Goal: Information Seeking & Learning: Compare options

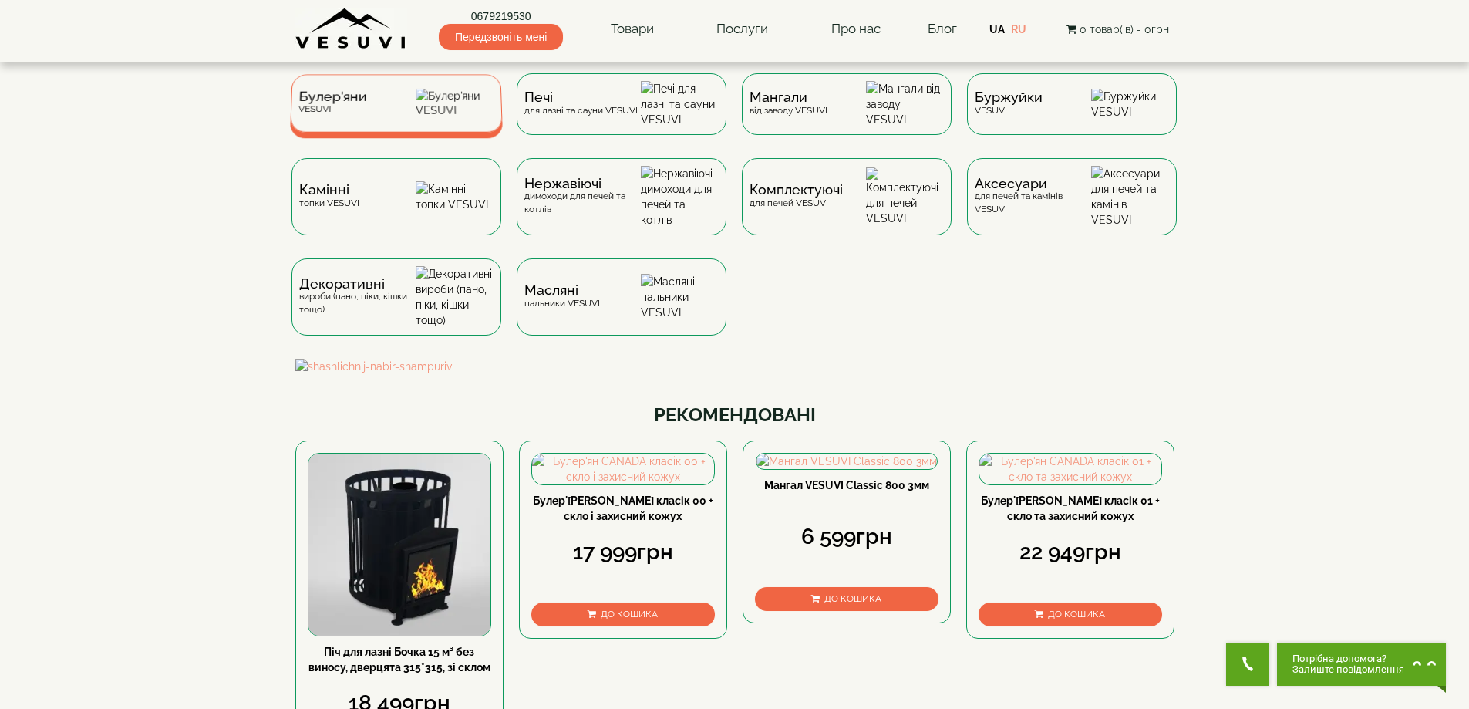
click at [402, 102] on div "Булер'яни VESUVI" at bounding box center [396, 103] width 213 height 58
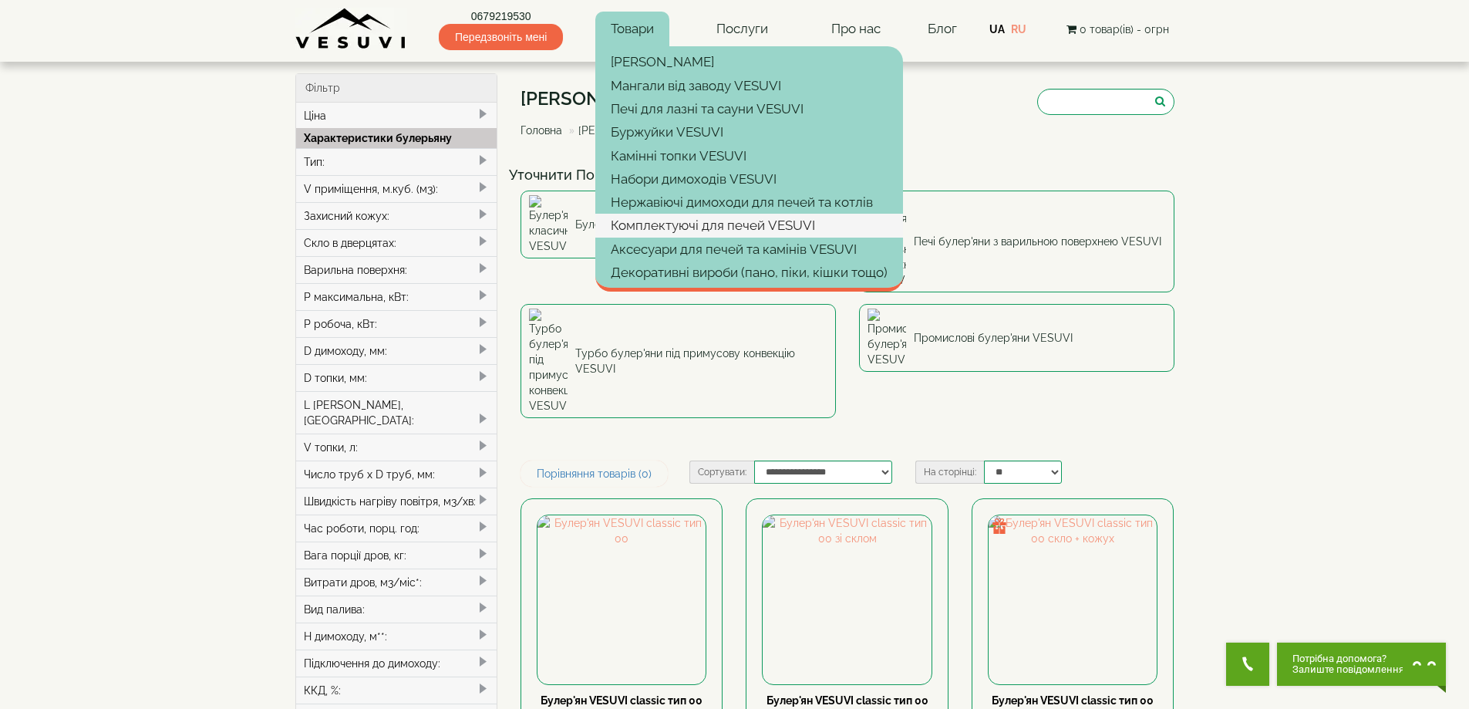
click at [697, 221] on link "Комплектуючі для печей VESUVI" at bounding box center [749, 225] width 308 height 23
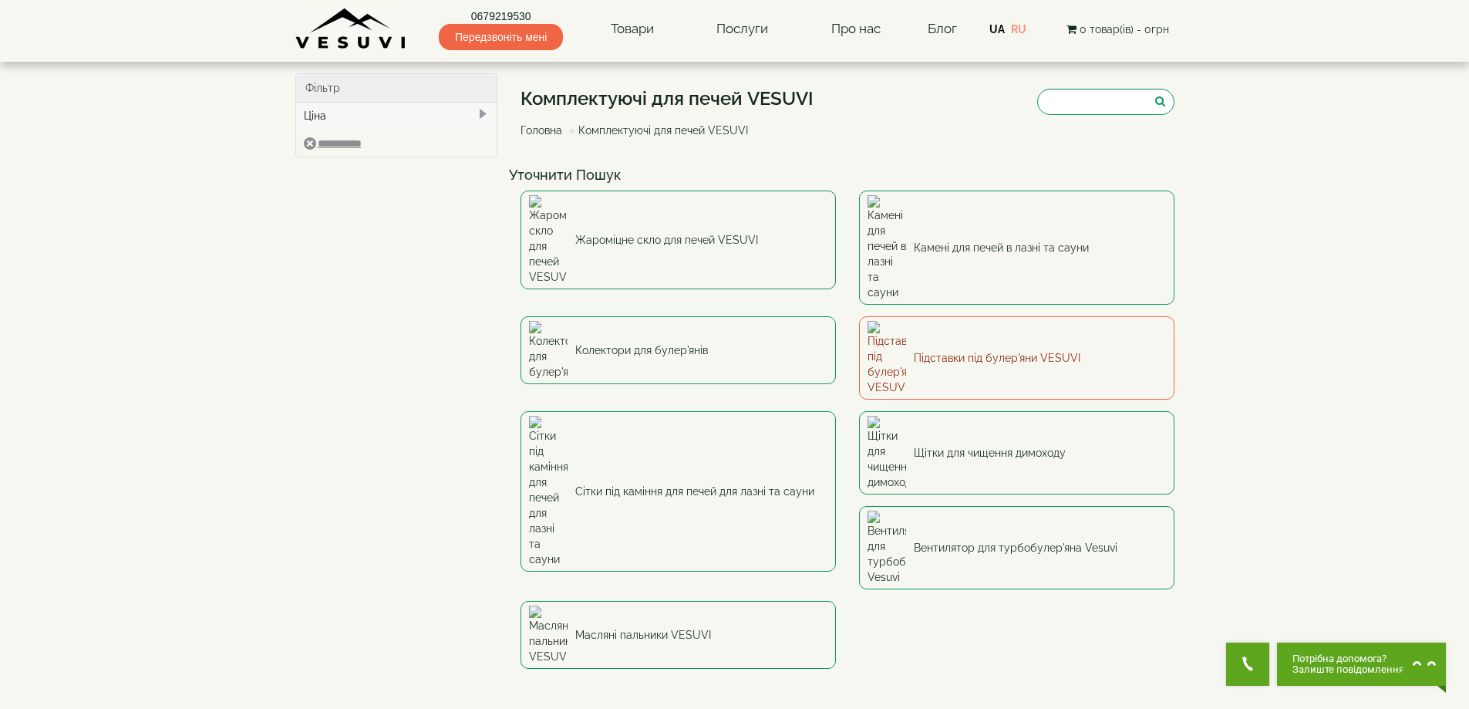
click at [956, 316] on link "Підставки під булер'яни VESUVI" at bounding box center [1016, 357] width 315 height 83
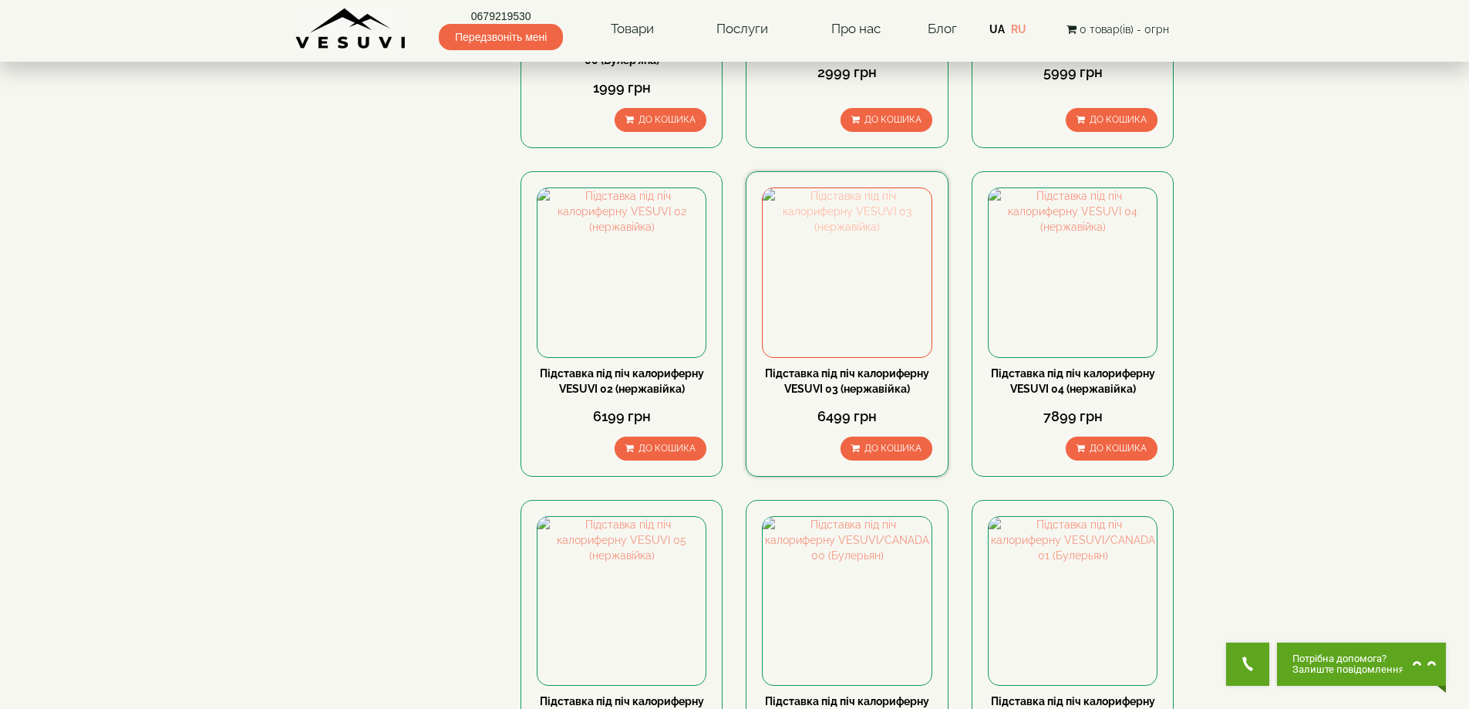
scroll to position [643, 0]
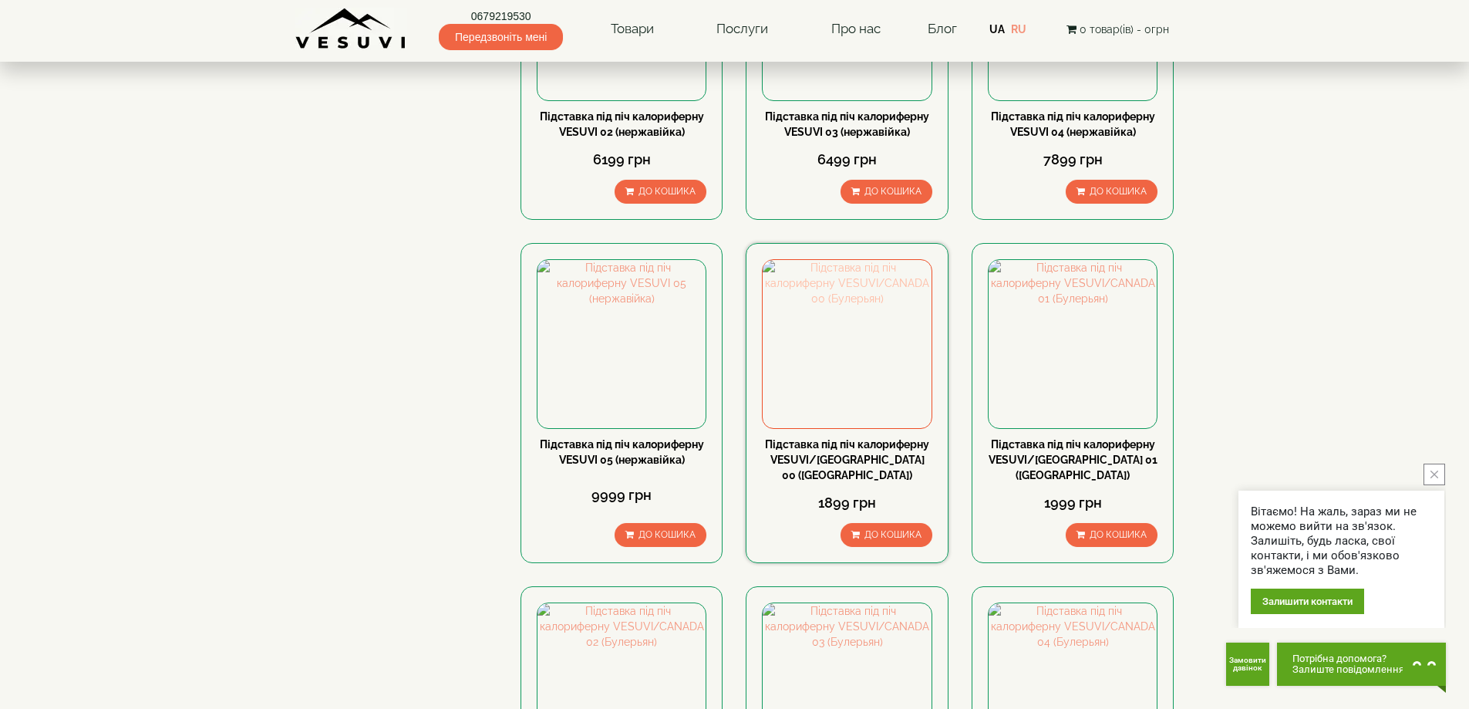
click at [847, 360] on img at bounding box center [847, 344] width 168 height 168
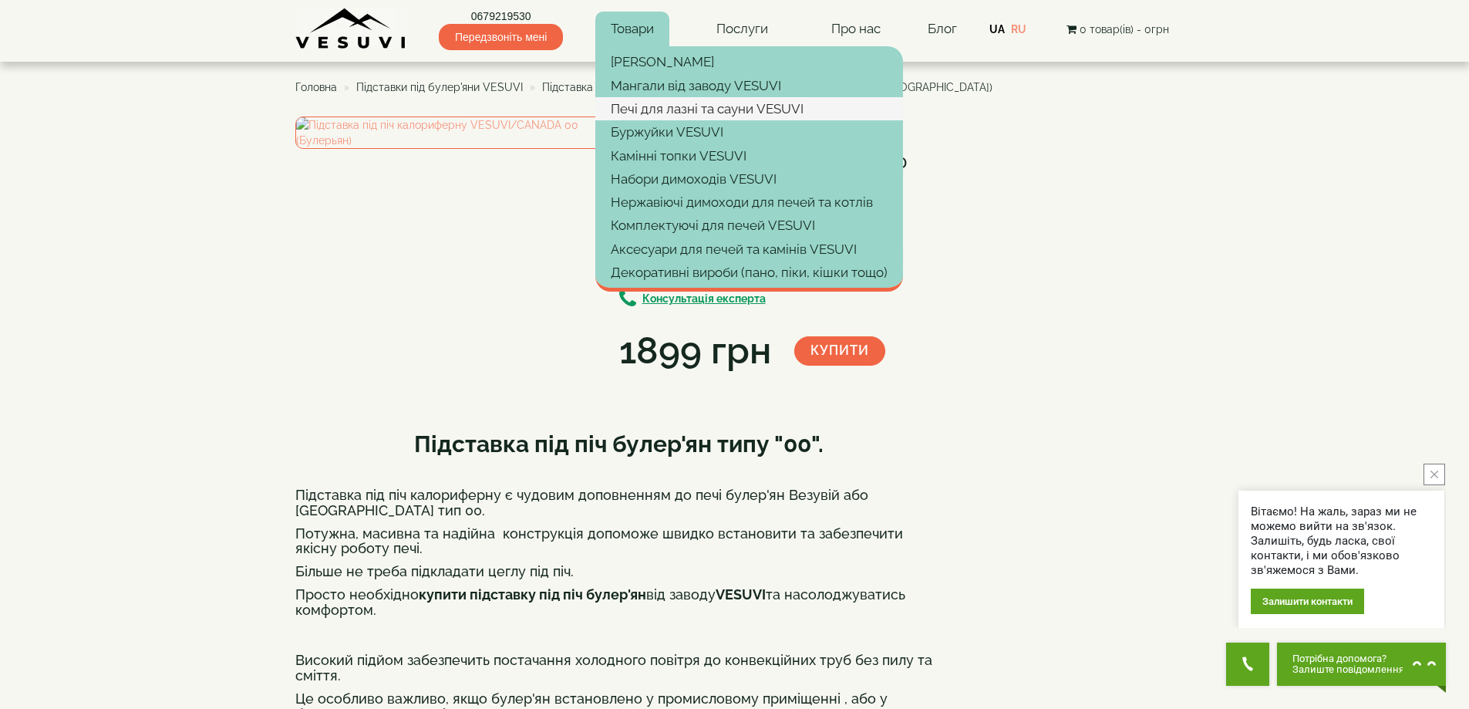
click at [645, 109] on link "Печі для лазні та сауни VESUVI" at bounding box center [749, 108] width 308 height 23
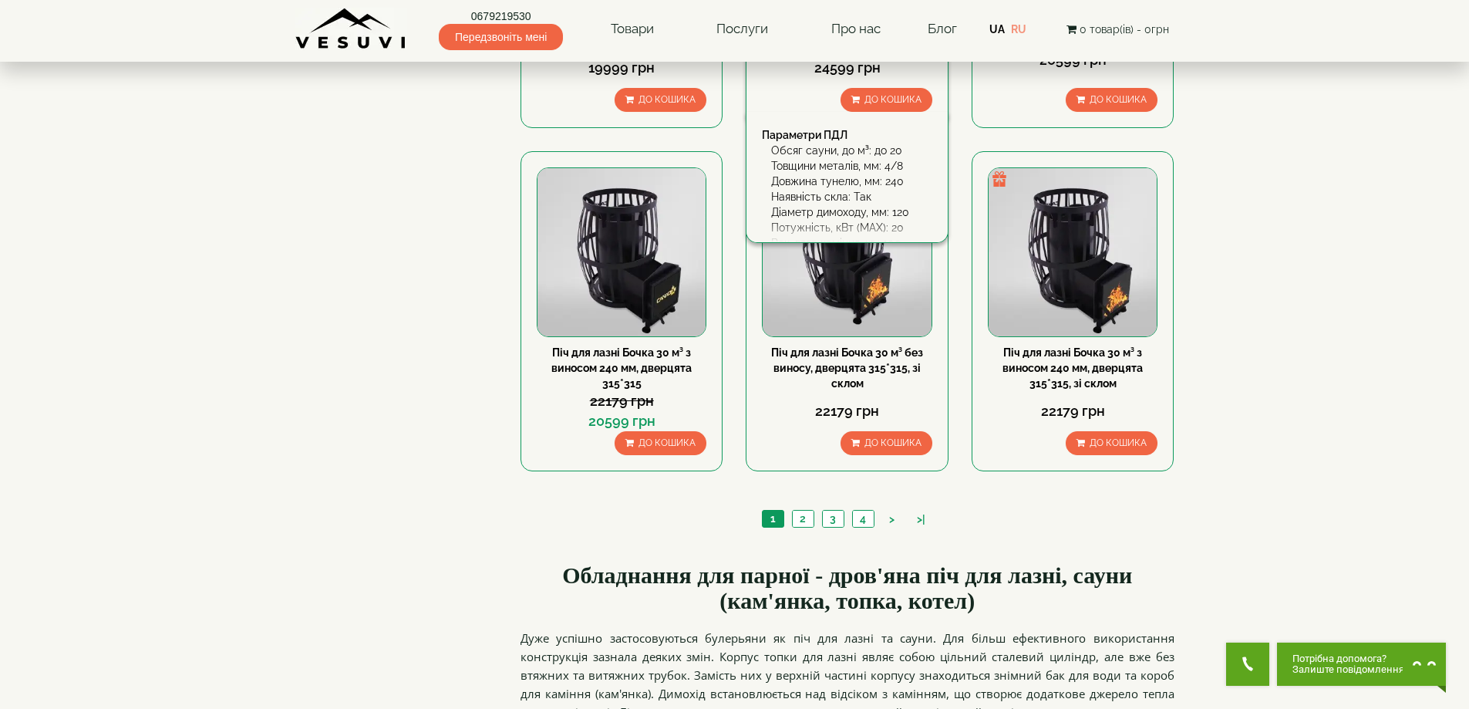
scroll to position [1928, 0]
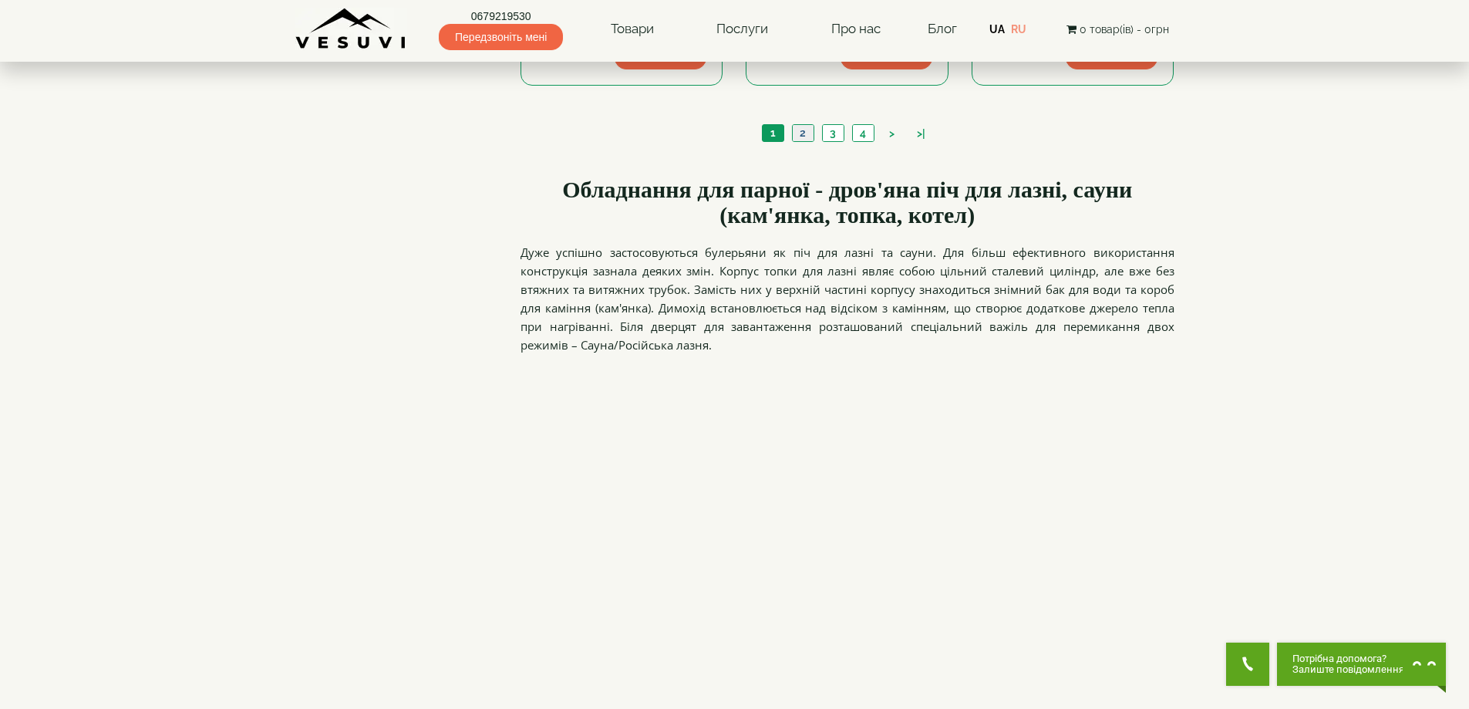
click at [794, 134] on link "2" at bounding box center [803, 133] width 22 height 16
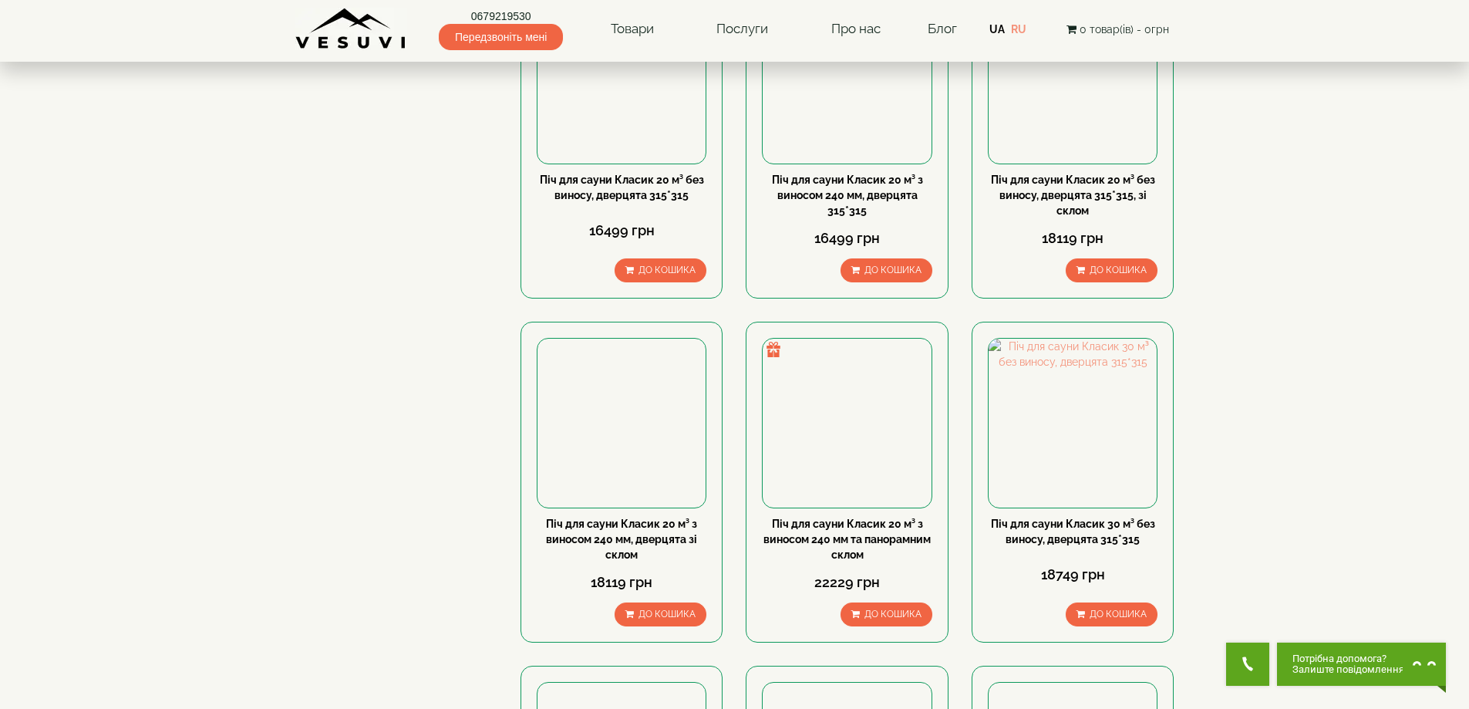
scroll to position [1543, 0]
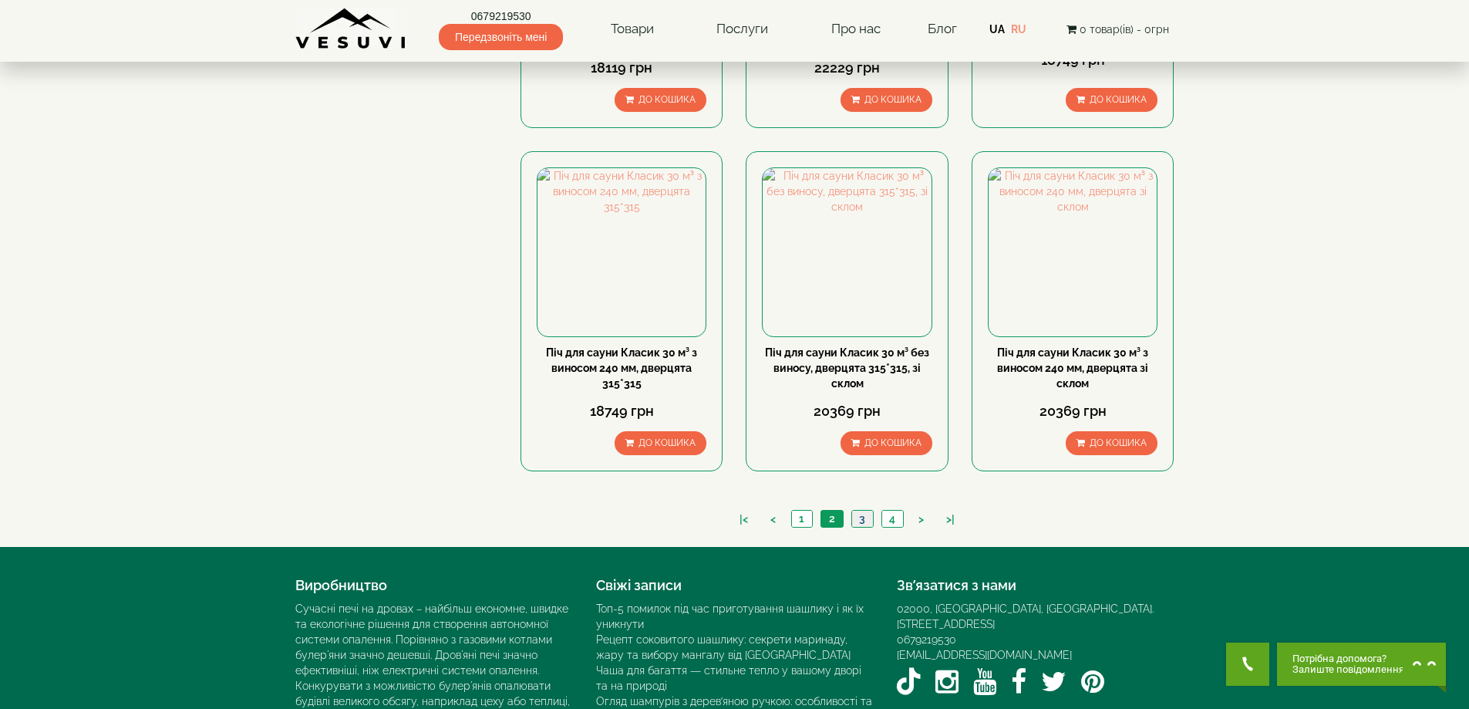
click at [869, 521] on link "3" at bounding box center [863, 519] width 22 height 16
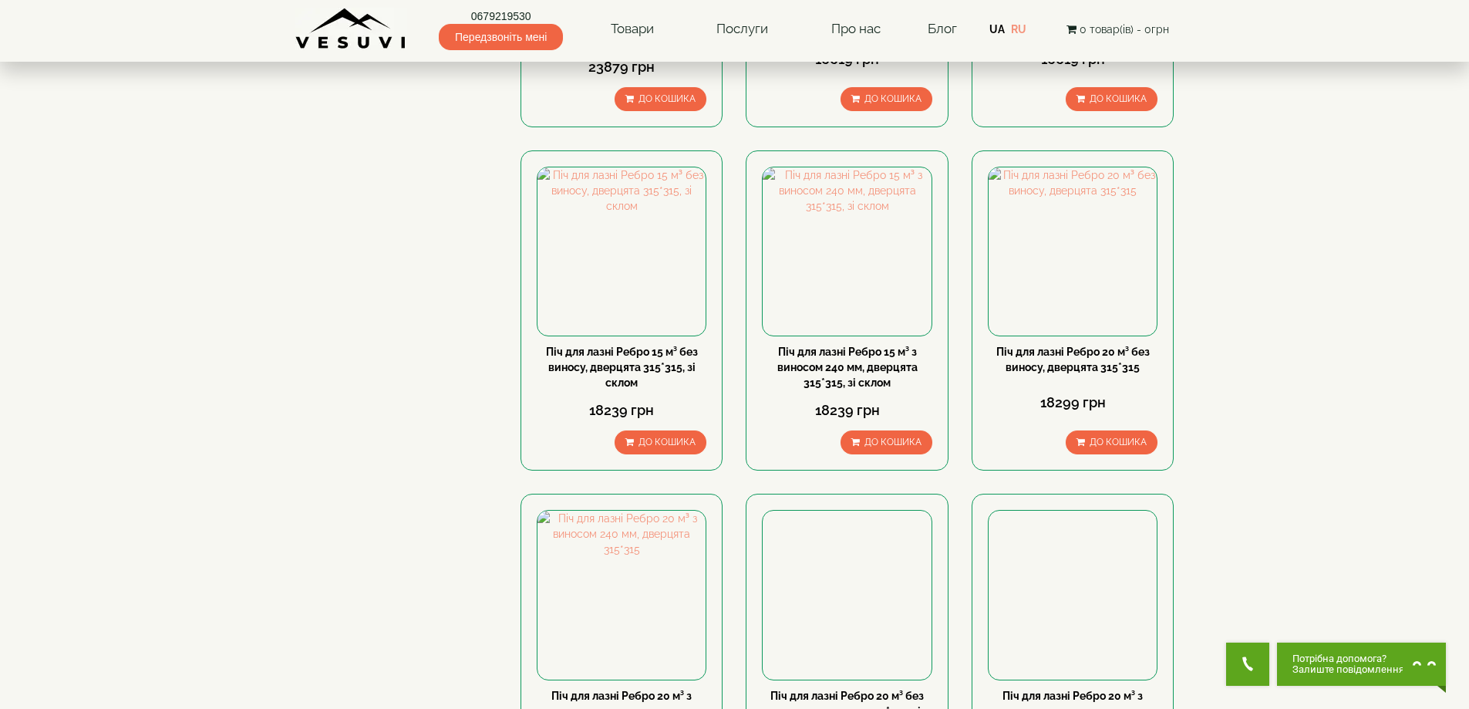
scroll to position [514, 0]
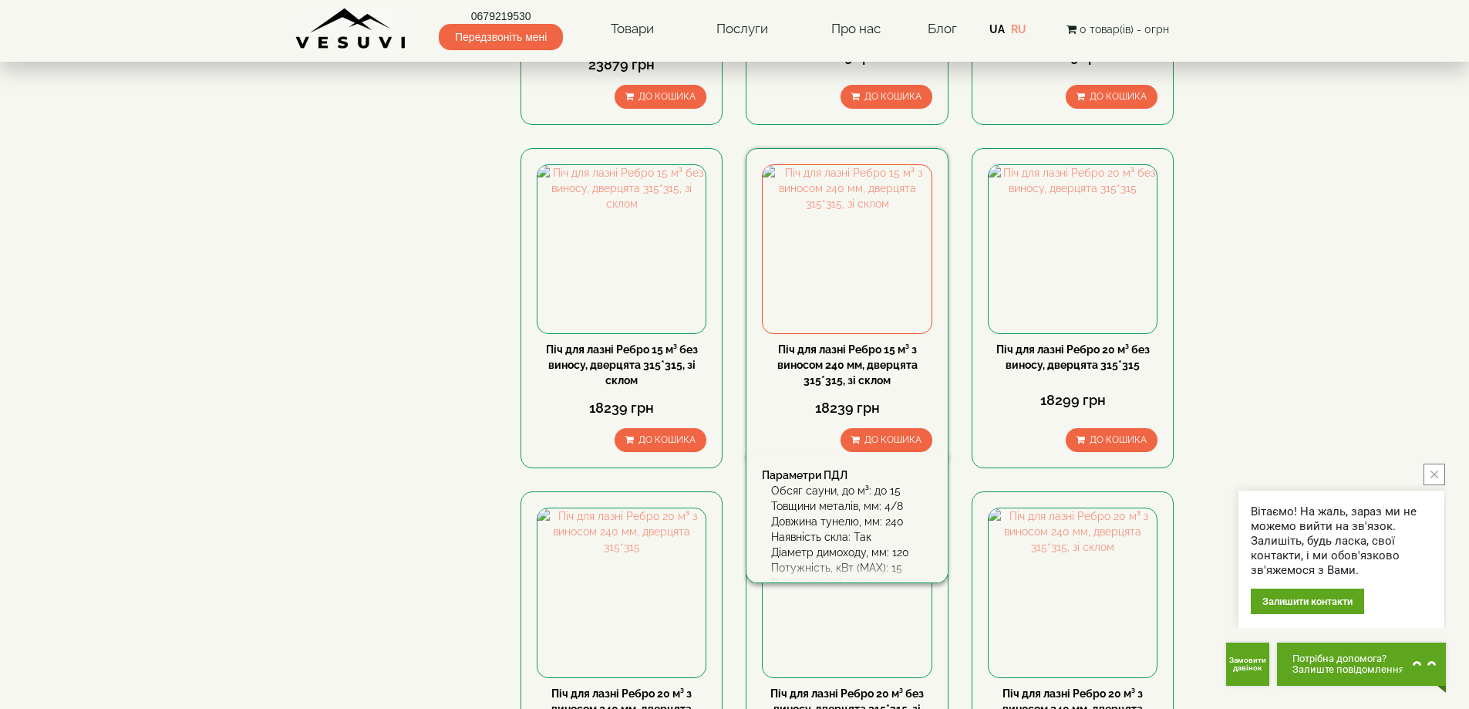
click at [855, 364] on link "Піч для лазні Ребро 15 м³ з виносом 240 мм, дверцята 315*315, зі склом" at bounding box center [847, 364] width 140 height 43
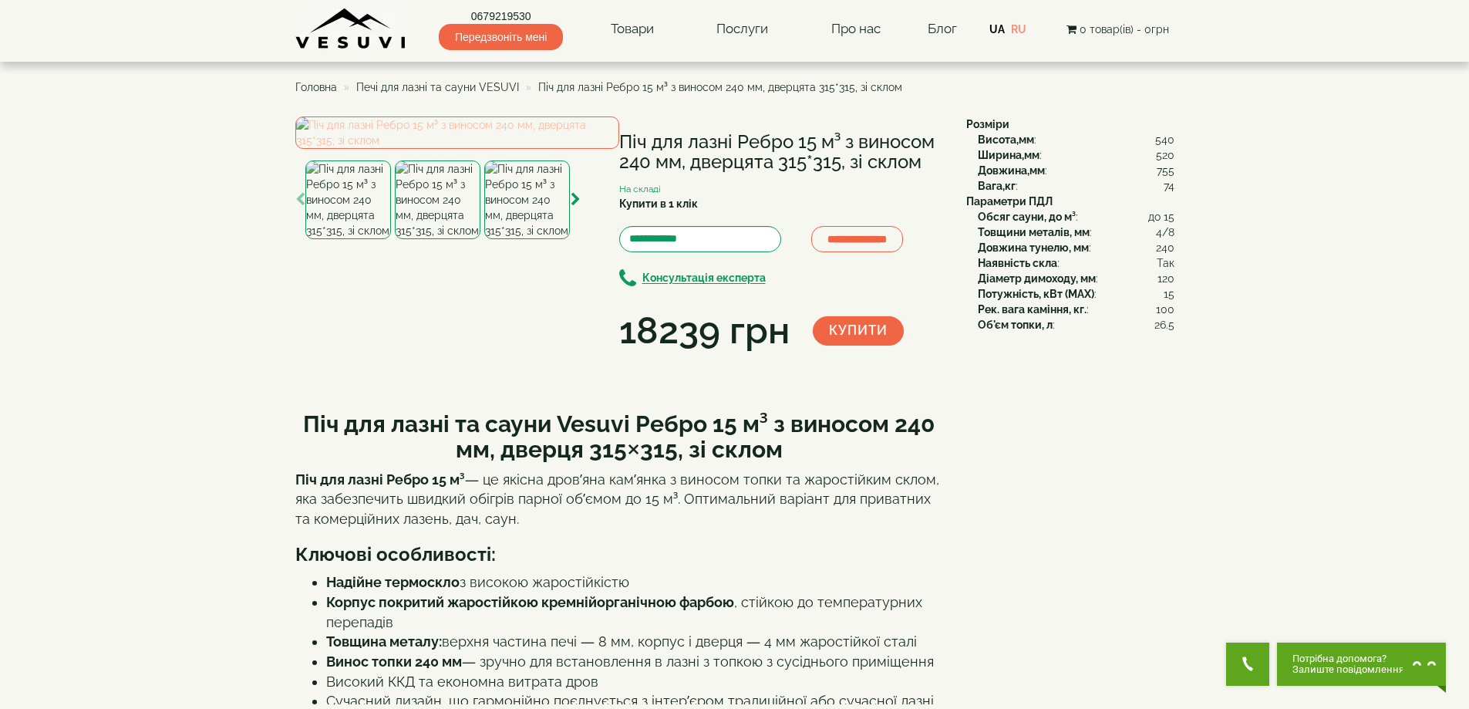
click at [467, 149] on img at bounding box center [457, 132] width 324 height 32
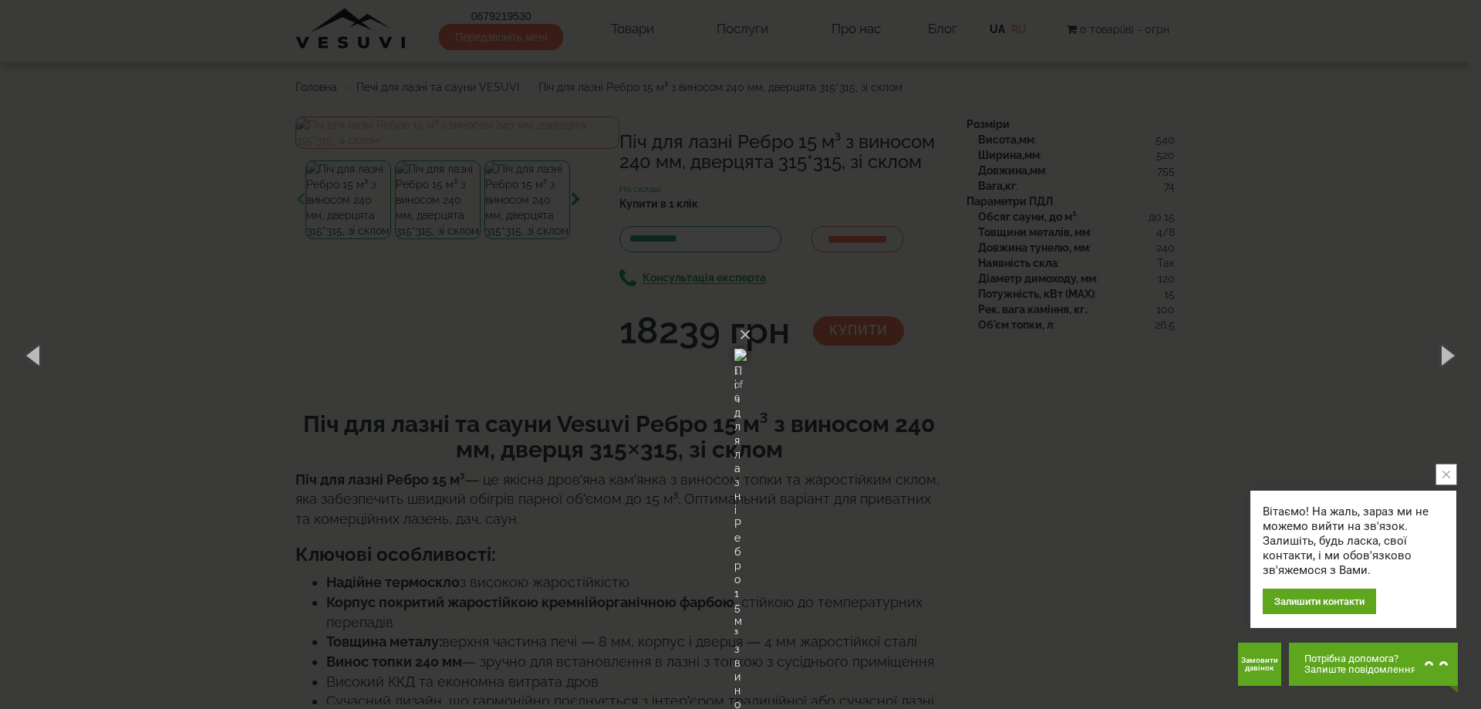
drag, startPoint x: 297, startPoint y: 322, endPoint x: 223, endPoint y: 313, distance: 74.6
click at [296, 322] on div "× Піч для лазні Ребро 15 м³ з виносом 240 мм, дверцята 315*315, зі склом 1 of 6…" at bounding box center [740, 354] width 1481 height 709
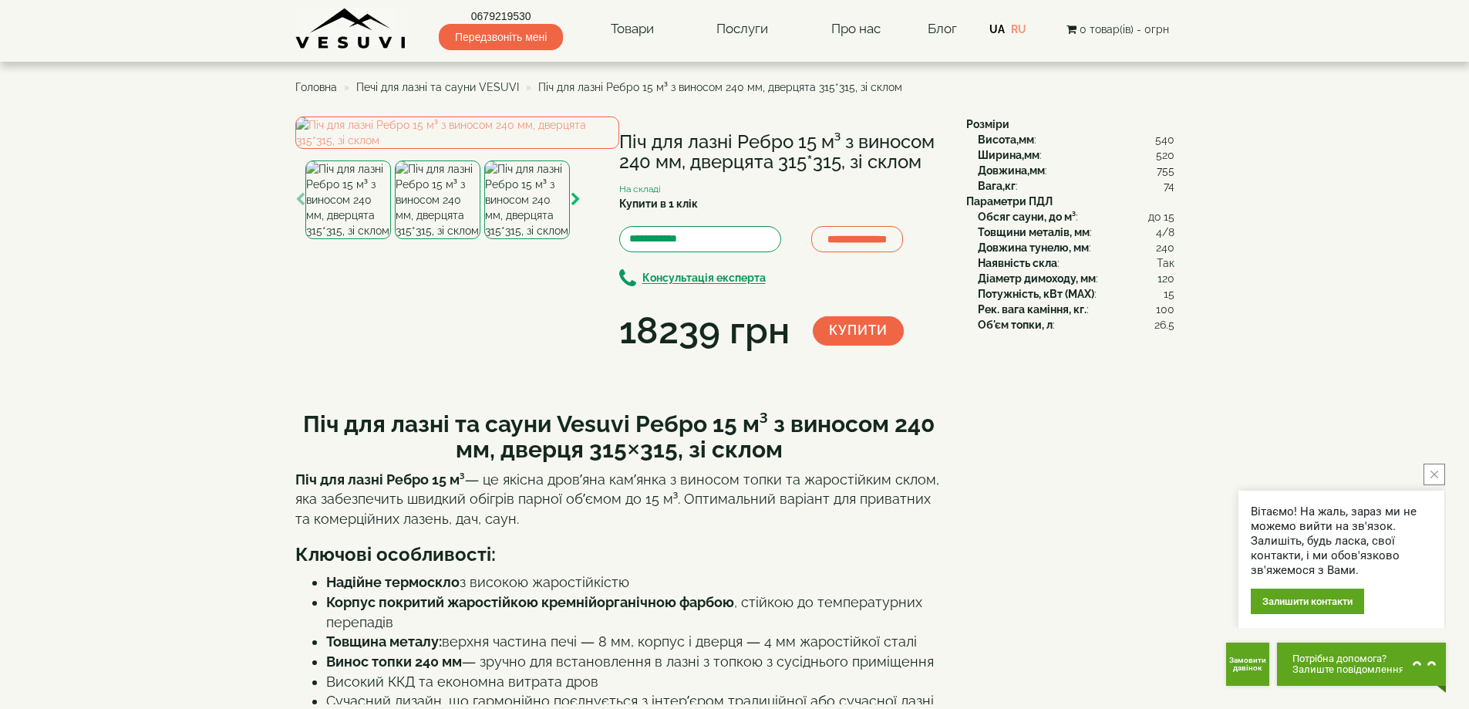
click at [572, 207] on icon "button" at bounding box center [576, 200] width 10 height 14
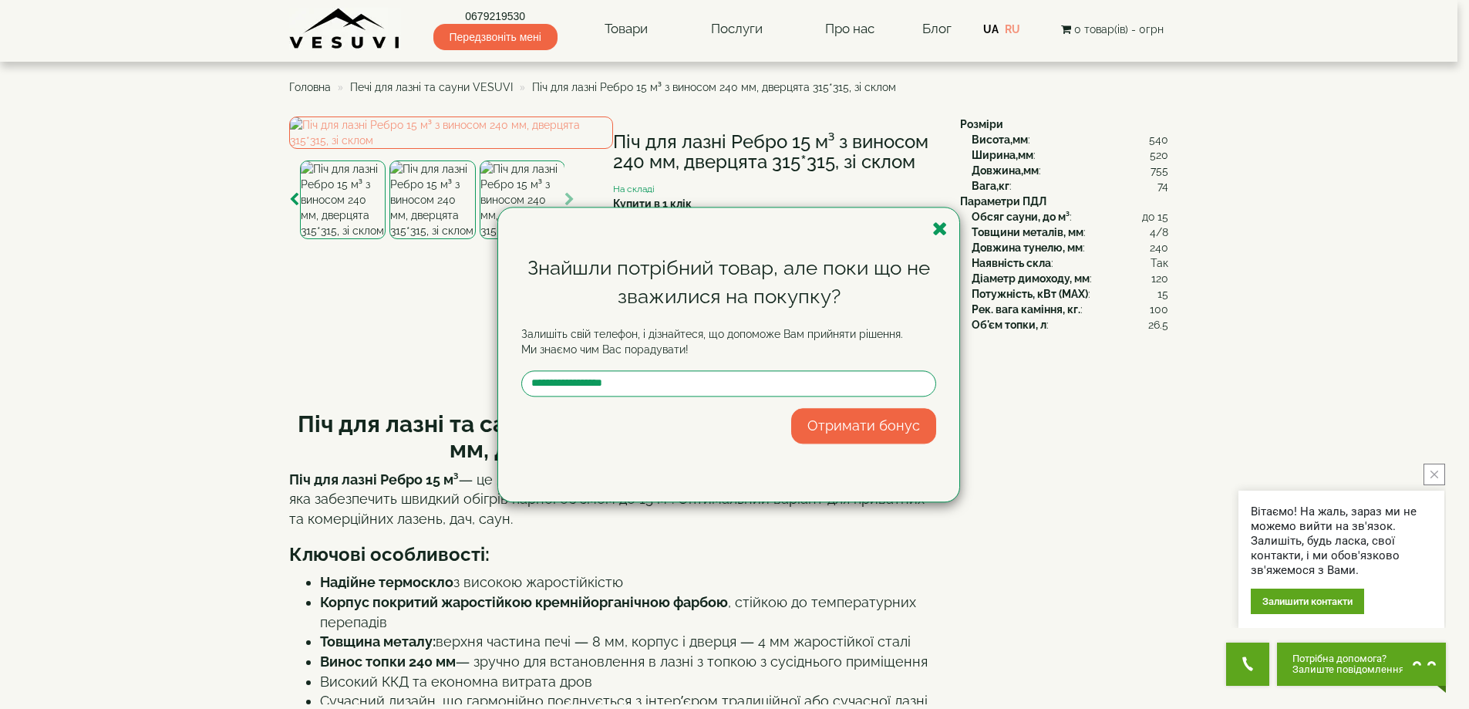
click at [939, 221] on icon "button" at bounding box center [940, 228] width 15 height 19
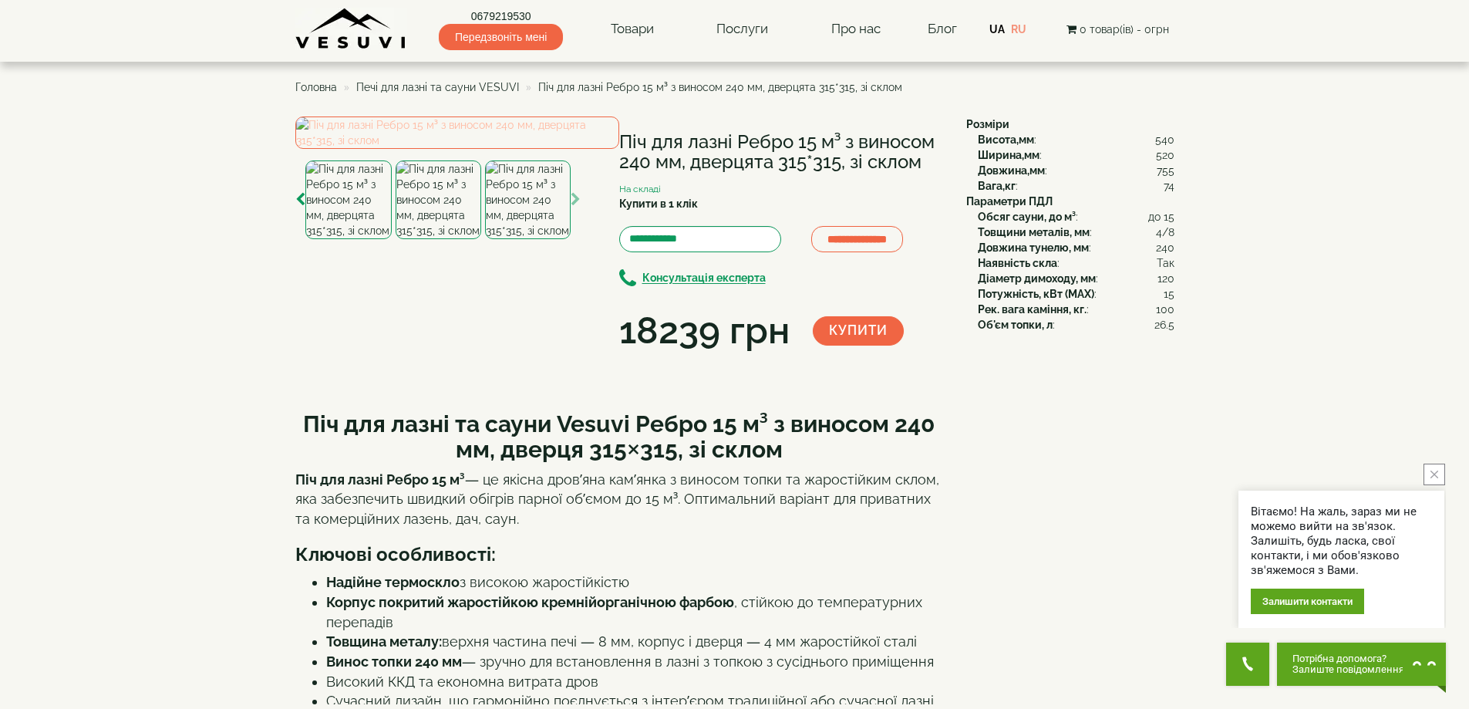
click at [480, 149] on img at bounding box center [457, 132] width 324 height 32
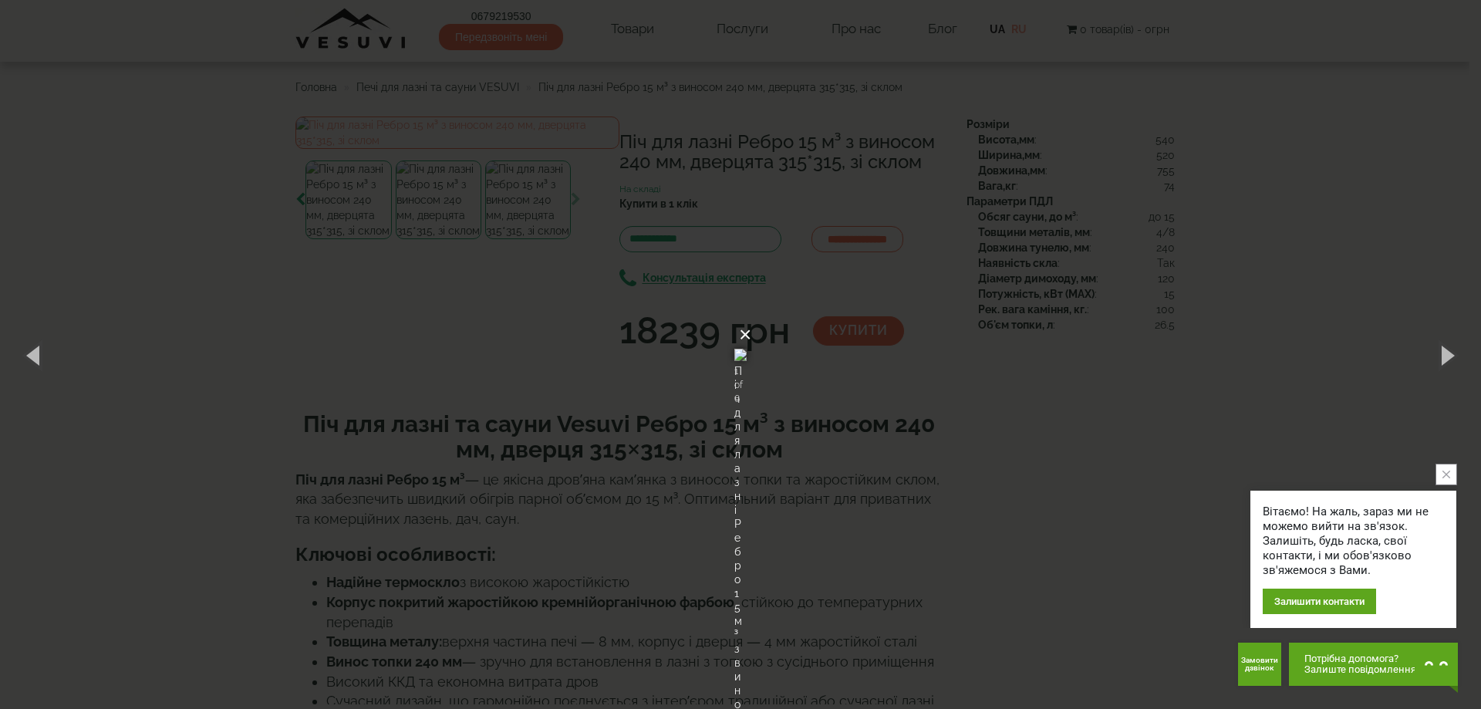
click at [751, 318] on button "×" at bounding box center [745, 335] width 12 height 34
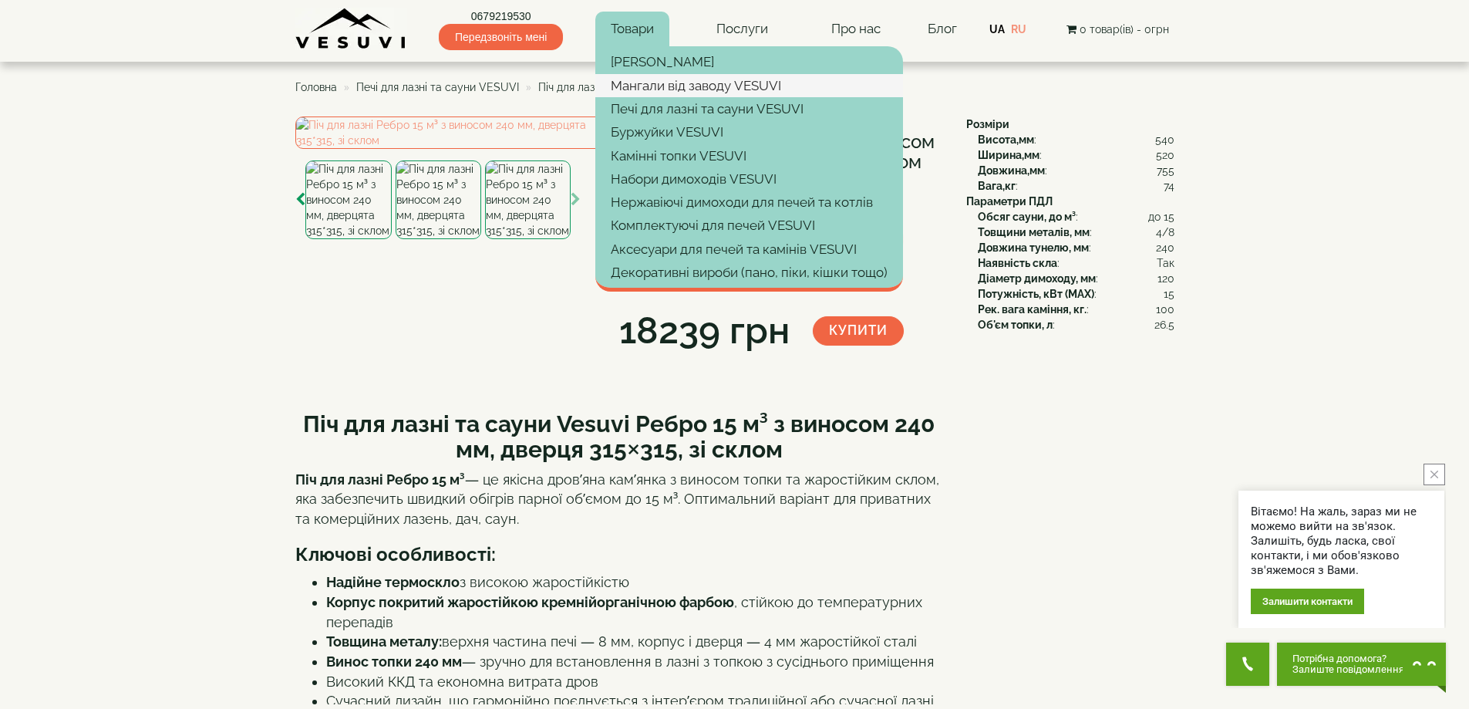
click at [674, 91] on link "Мангали від заводу VESUVI" at bounding box center [749, 85] width 308 height 23
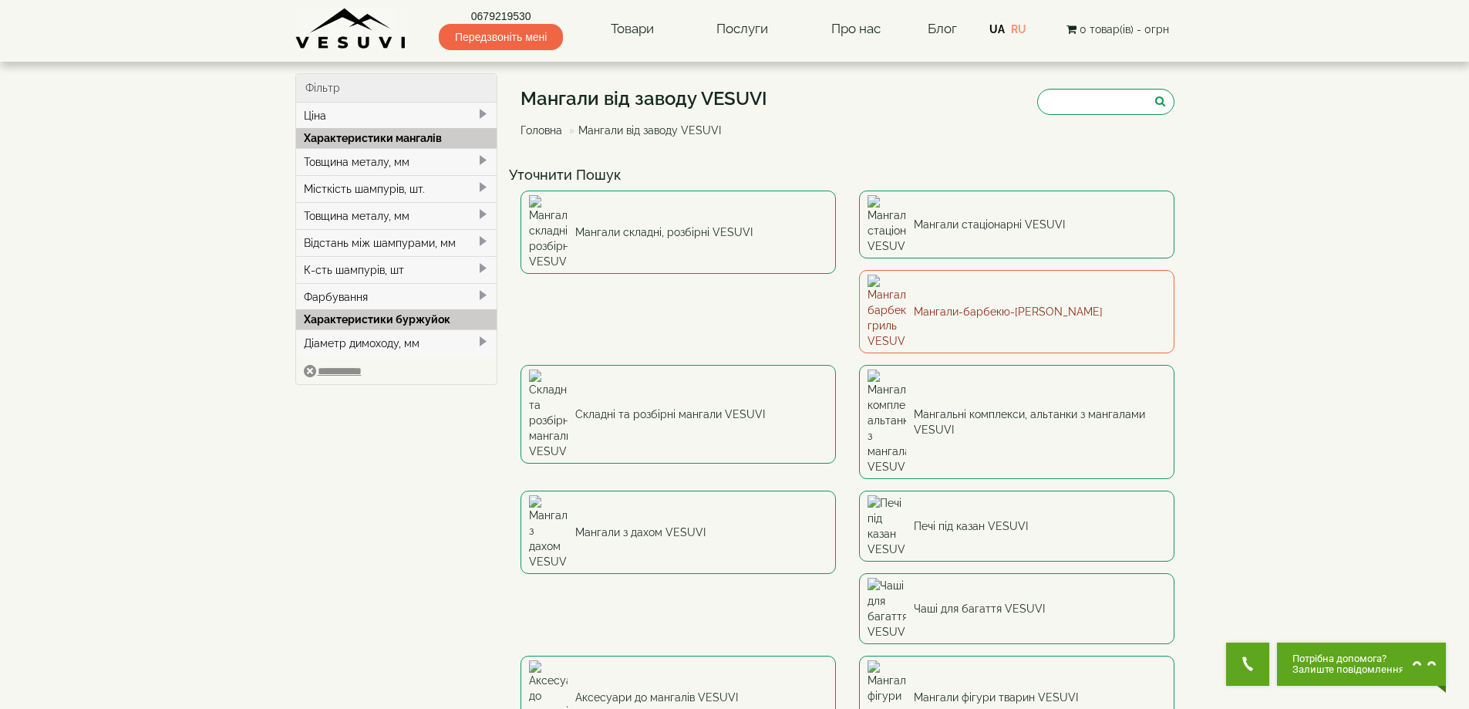
click at [859, 274] on link "Мангали-барбекю-[PERSON_NAME]" at bounding box center [1016, 311] width 315 height 83
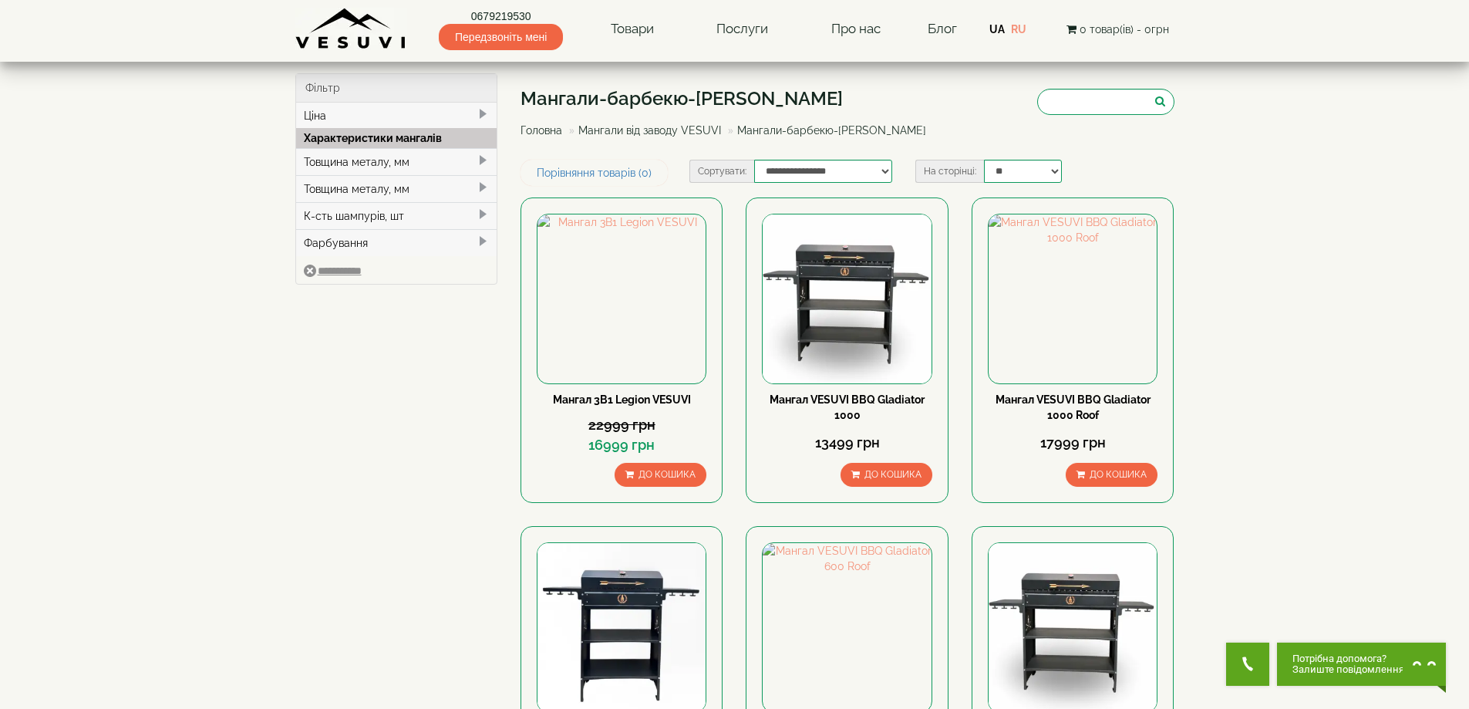
scroll to position [514, 0]
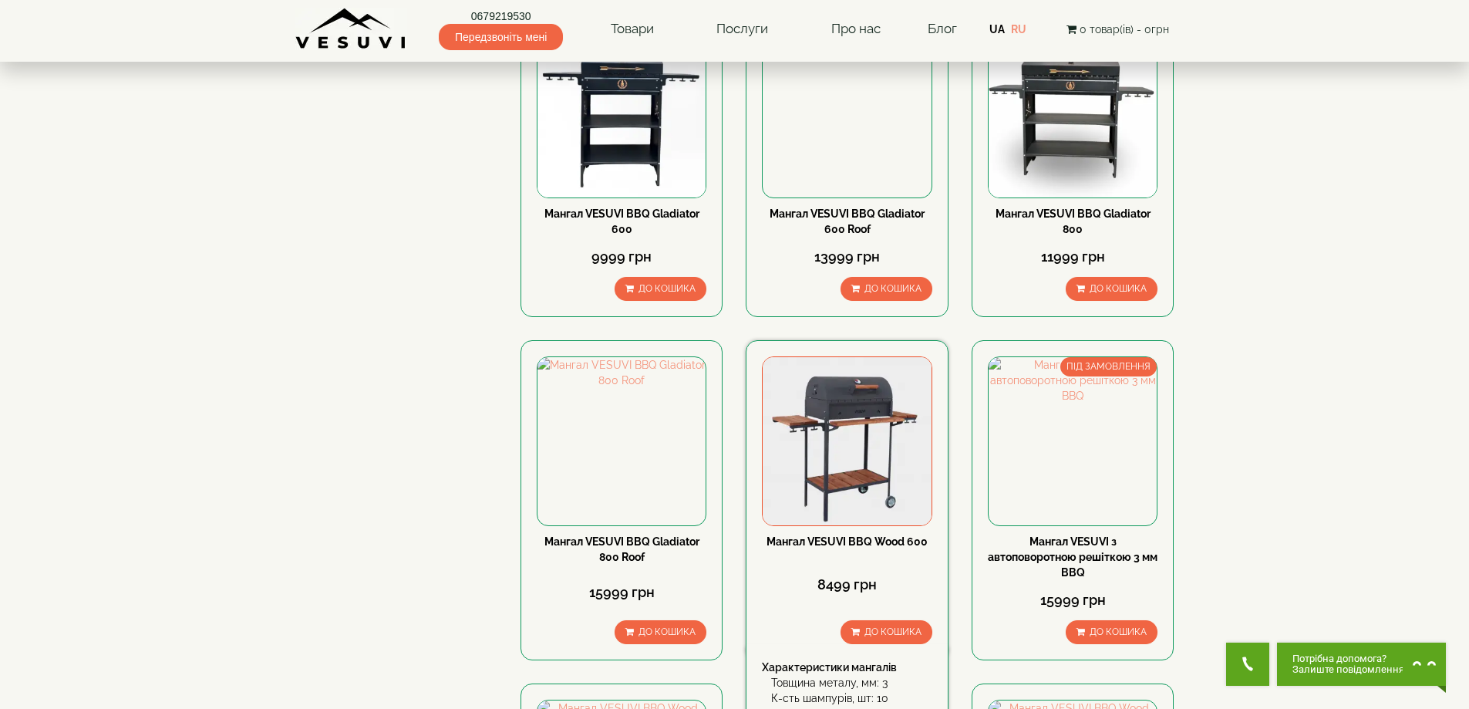
click at [864, 473] on img at bounding box center [847, 441] width 168 height 168
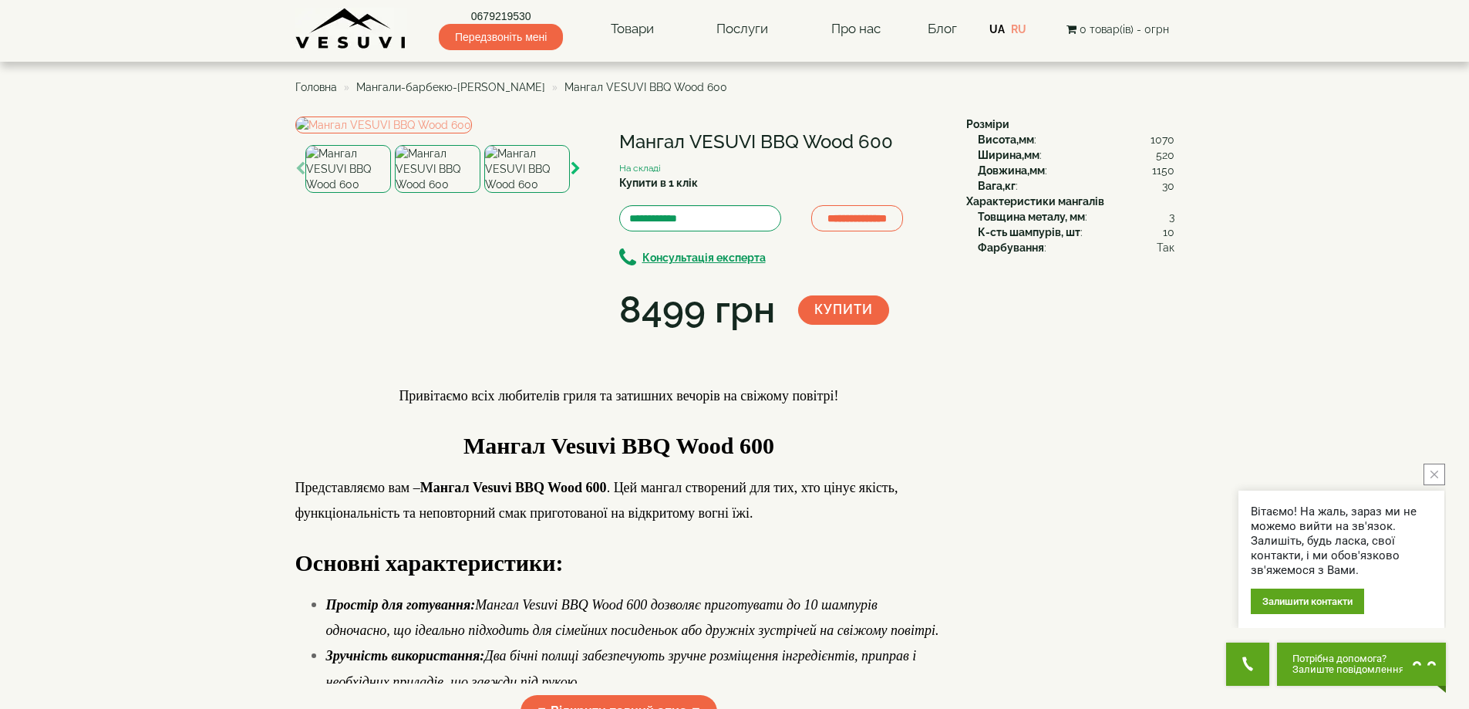
click at [577, 176] on icon "button" at bounding box center [576, 169] width 10 height 14
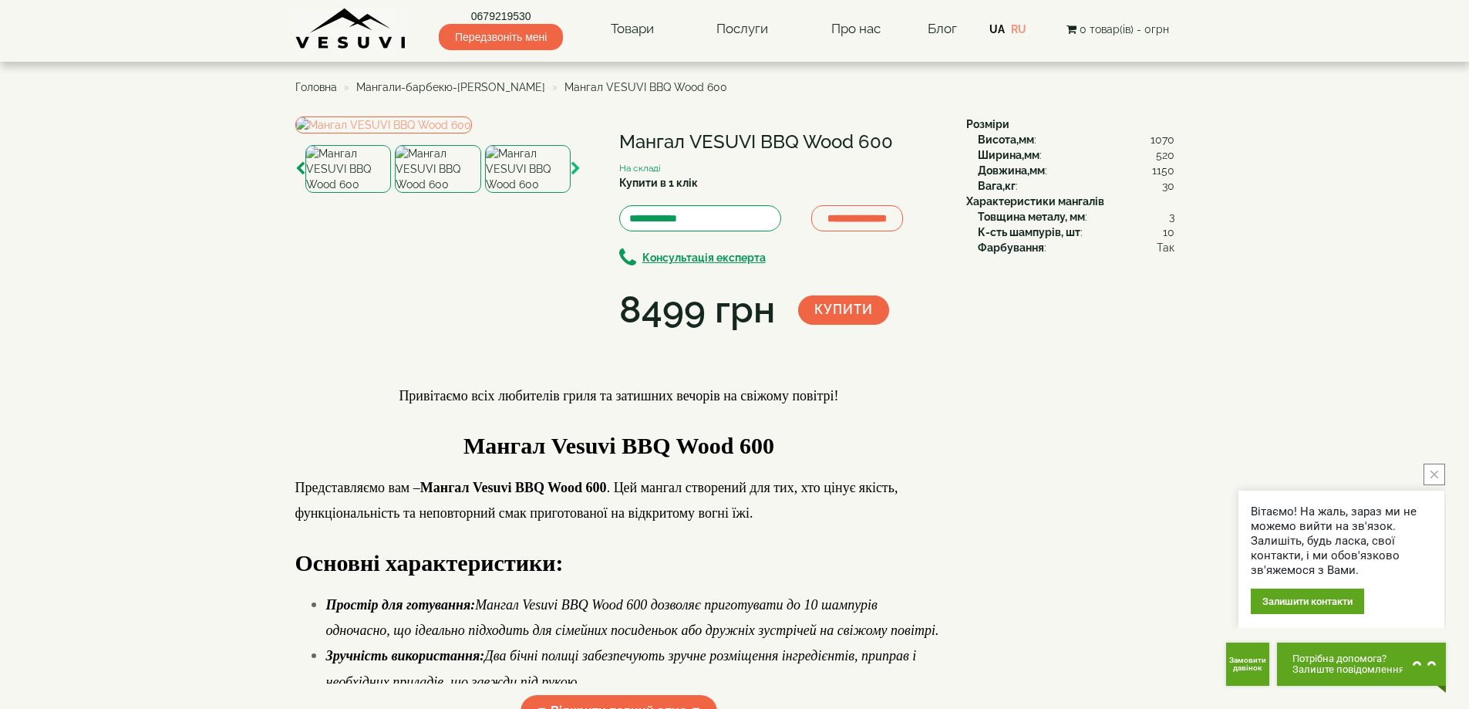
click at [577, 176] on icon "button" at bounding box center [576, 169] width 10 height 14
click at [576, 176] on icon "button" at bounding box center [576, 169] width 10 height 14
click at [521, 193] on img at bounding box center [527, 169] width 86 height 48
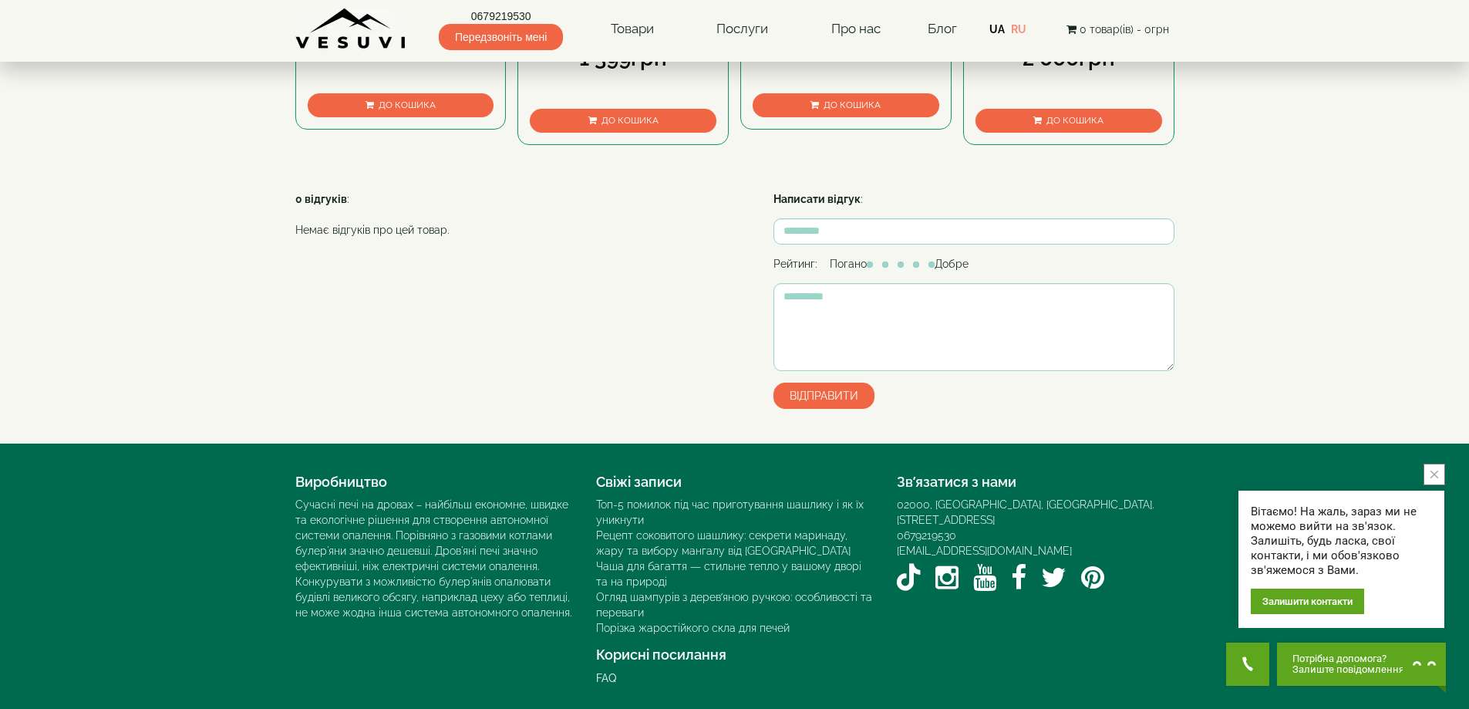
scroll to position [782, 0]
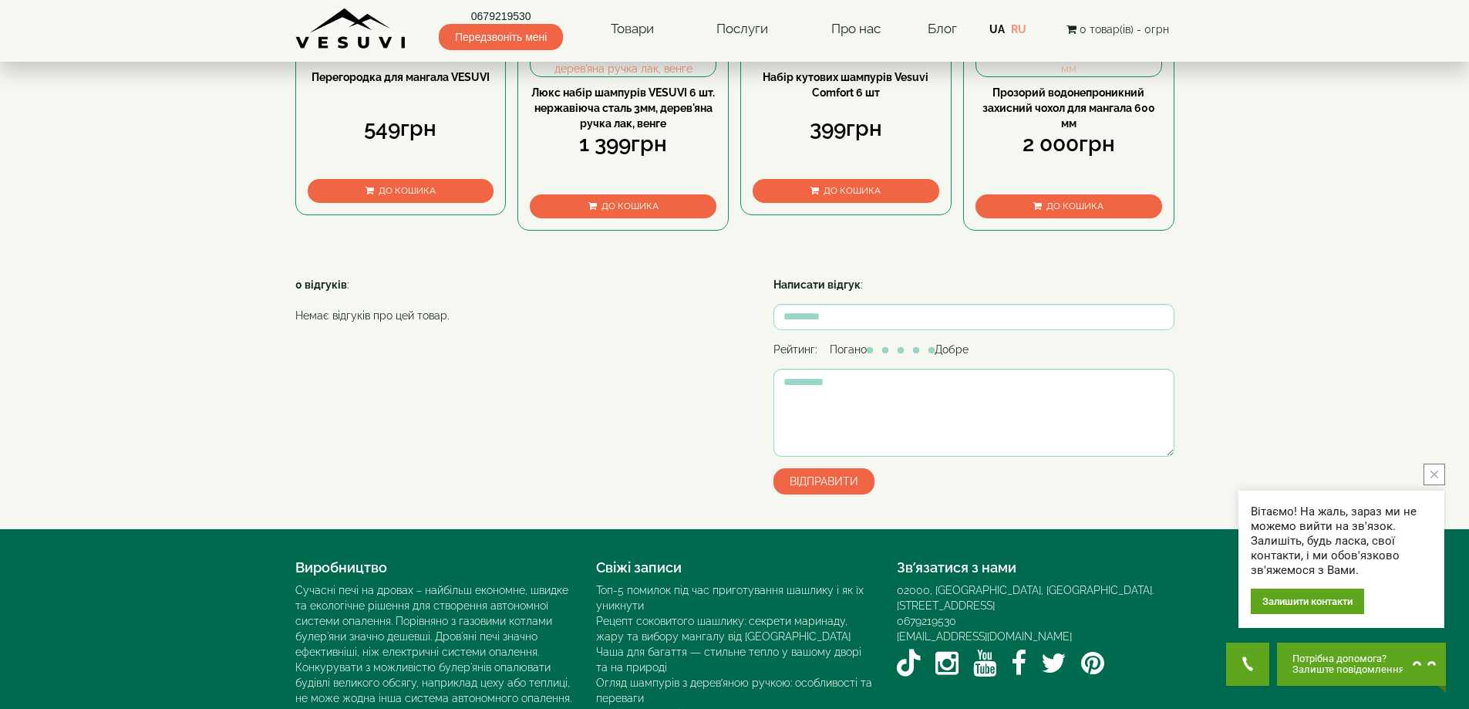
click at [1044, 76] on img at bounding box center [1068, 53] width 185 height 46
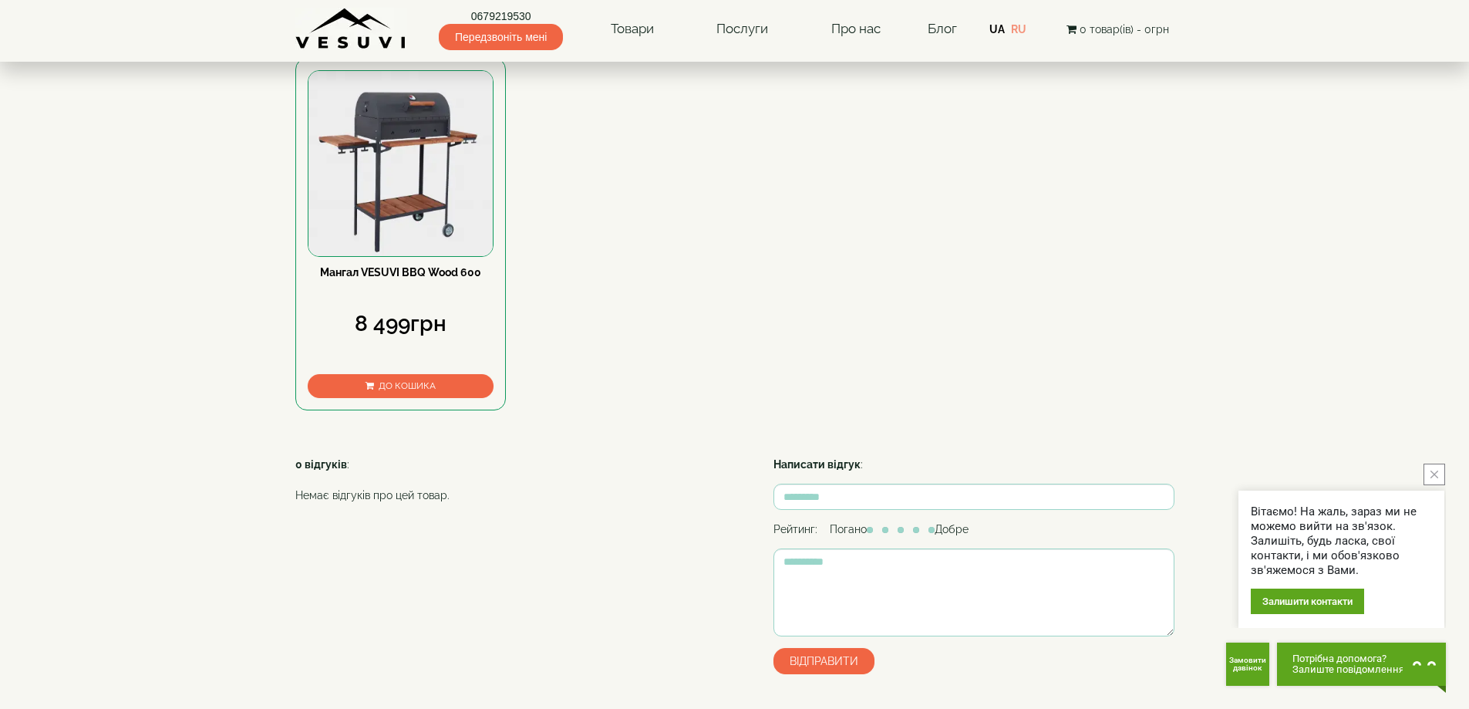
scroll to position [514, 0]
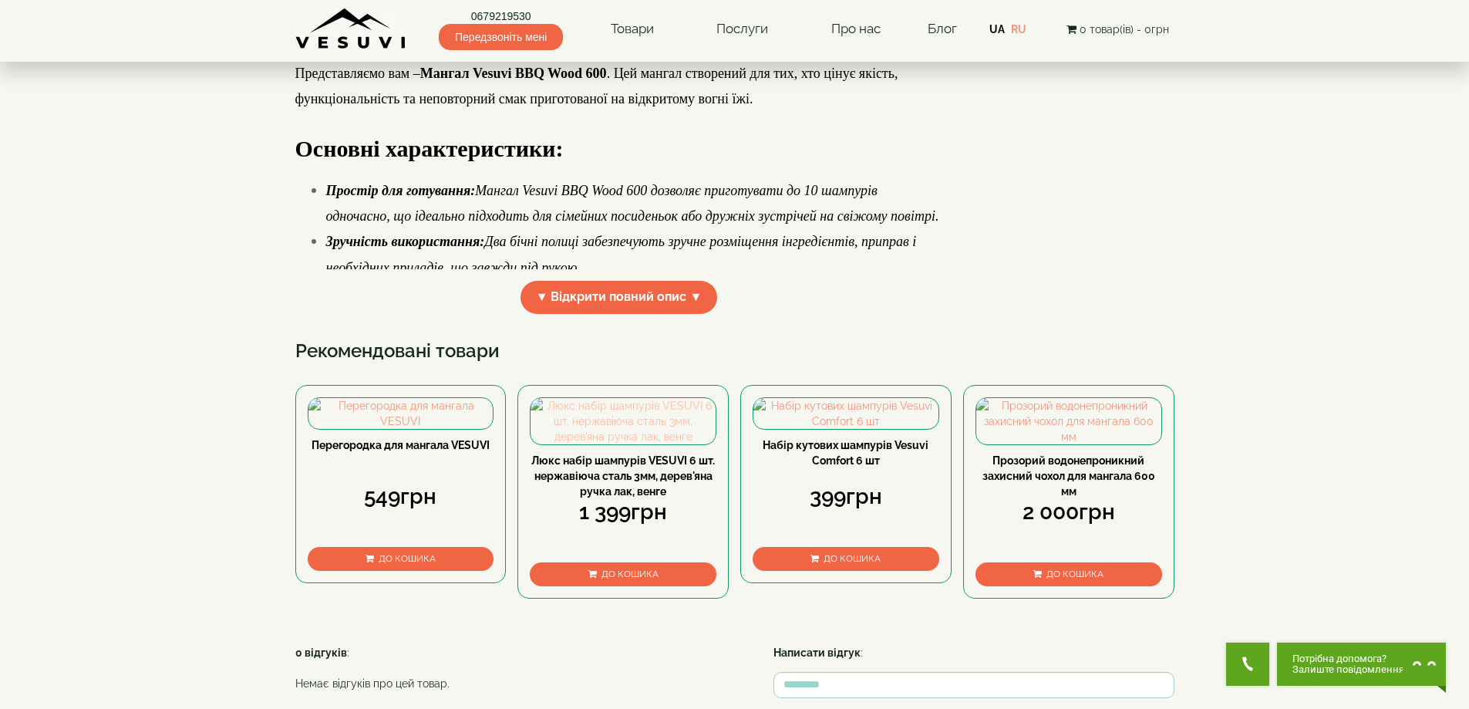
scroll to position [319, 0]
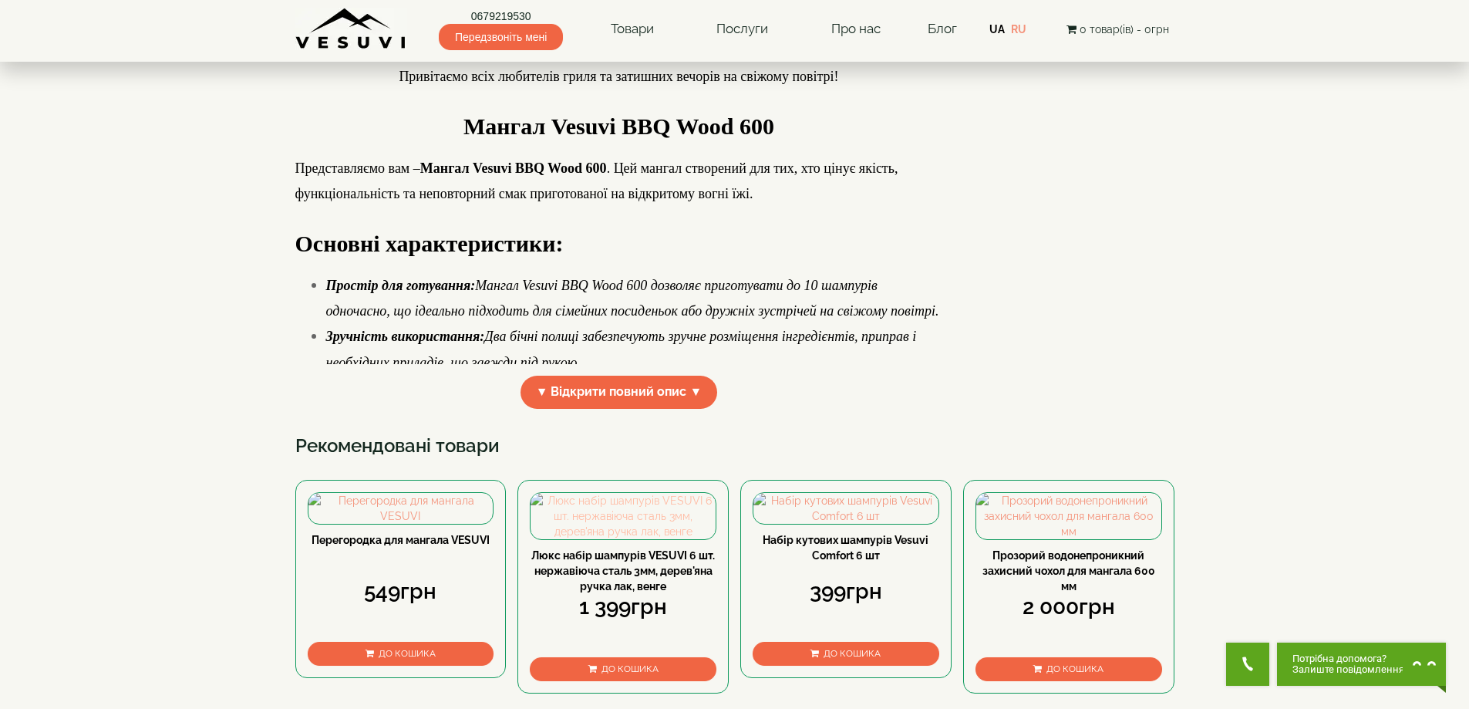
click at [606, 539] on img at bounding box center [623, 516] width 185 height 46
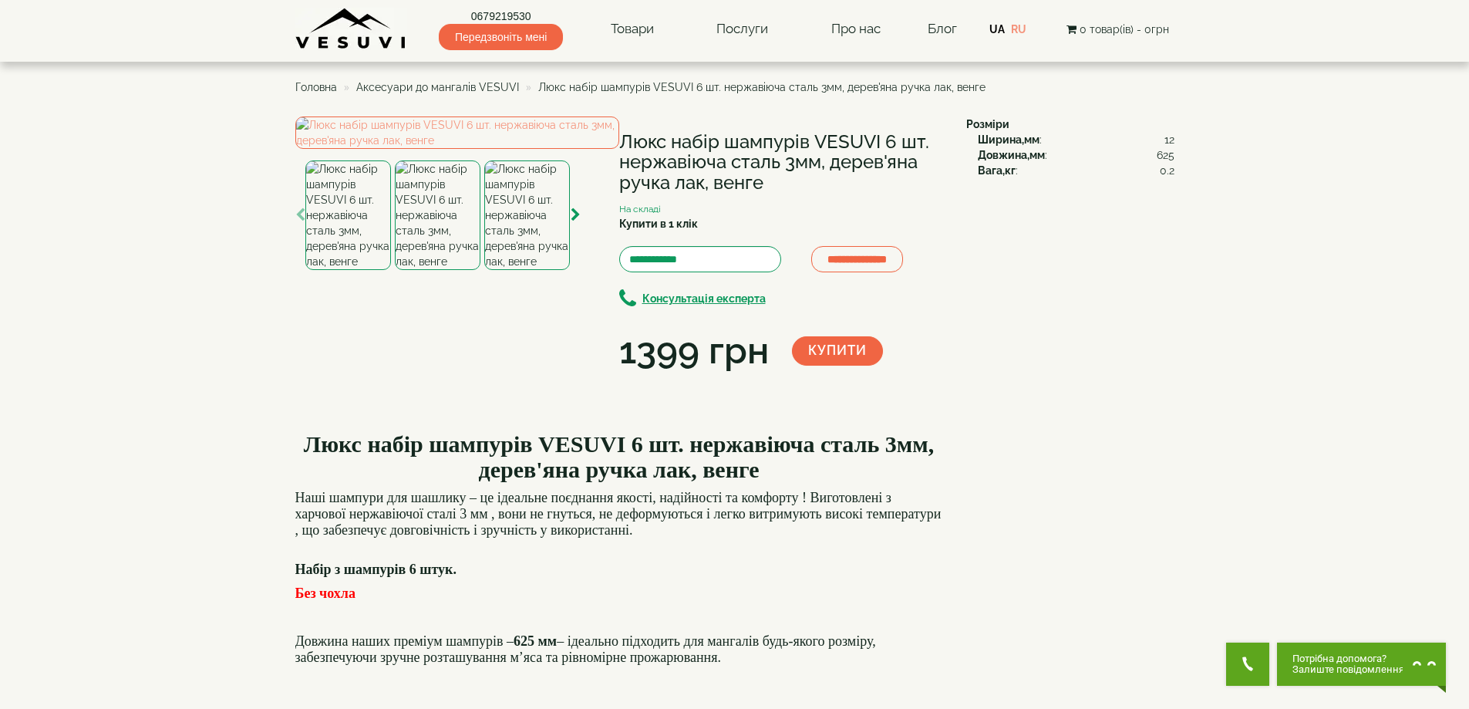
click at [474, 81] on span "Аксесуари до мангалів VESUVI" at bounding box center [437, 87] width 163 height 12
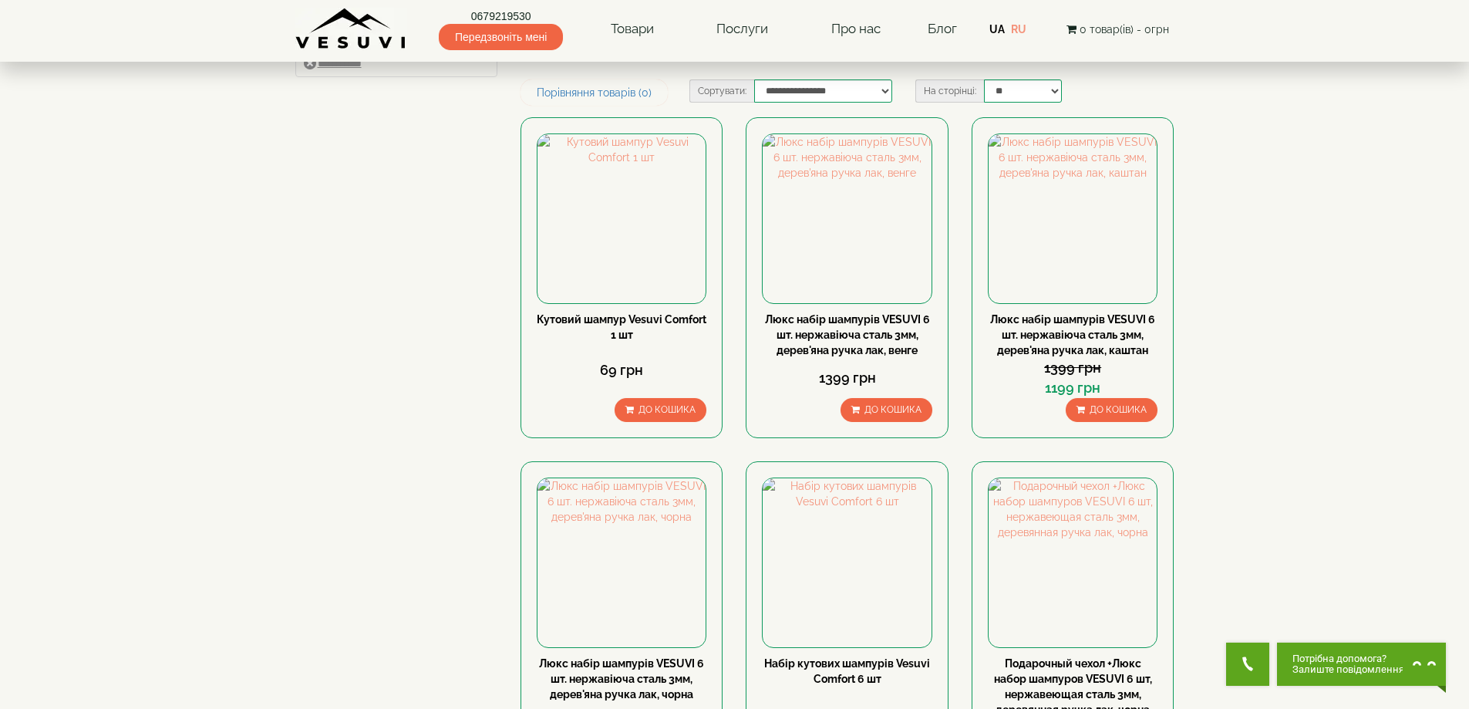
scroll to position [129, 0]
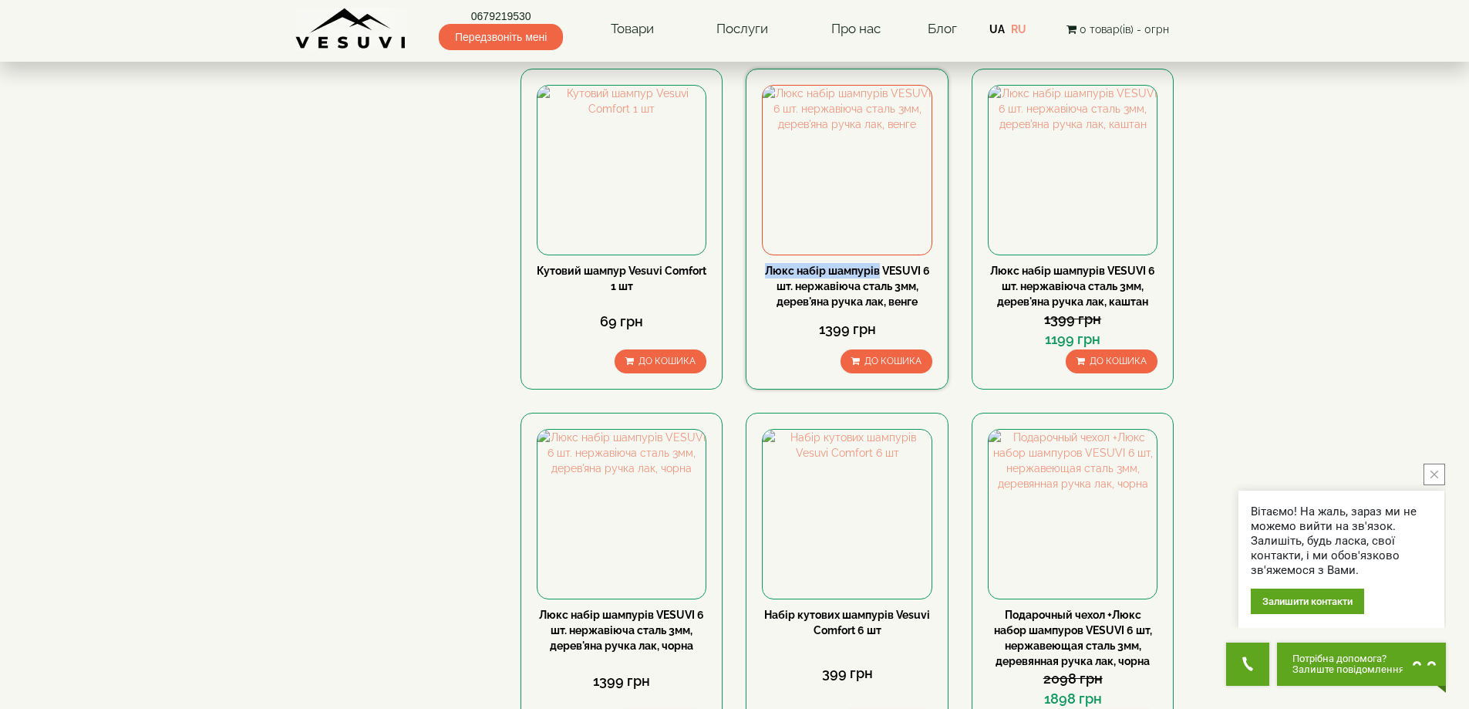
drag, startPoint x: 760, startPoint y: 264, endPoint x: 878, endPoint y: 271, distance: 118.2
click at [878, 271] on div "Люкс набір шампурів VESUVI 6 шт. нержавіюча сталь 3мм, дерев'яна ручка лак, вен…" at bounding box center [847, 229] width 202 height 321
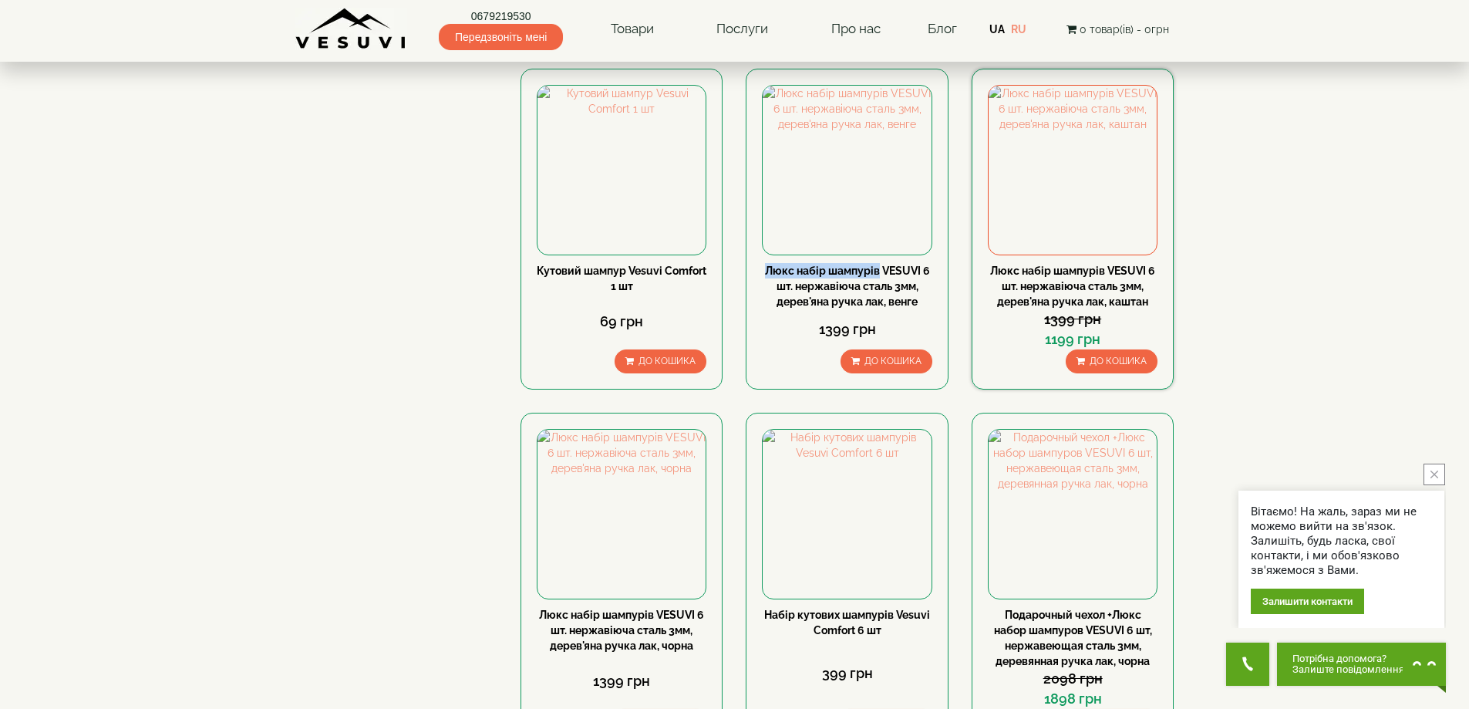
copy link "Люкс набір шампурів"
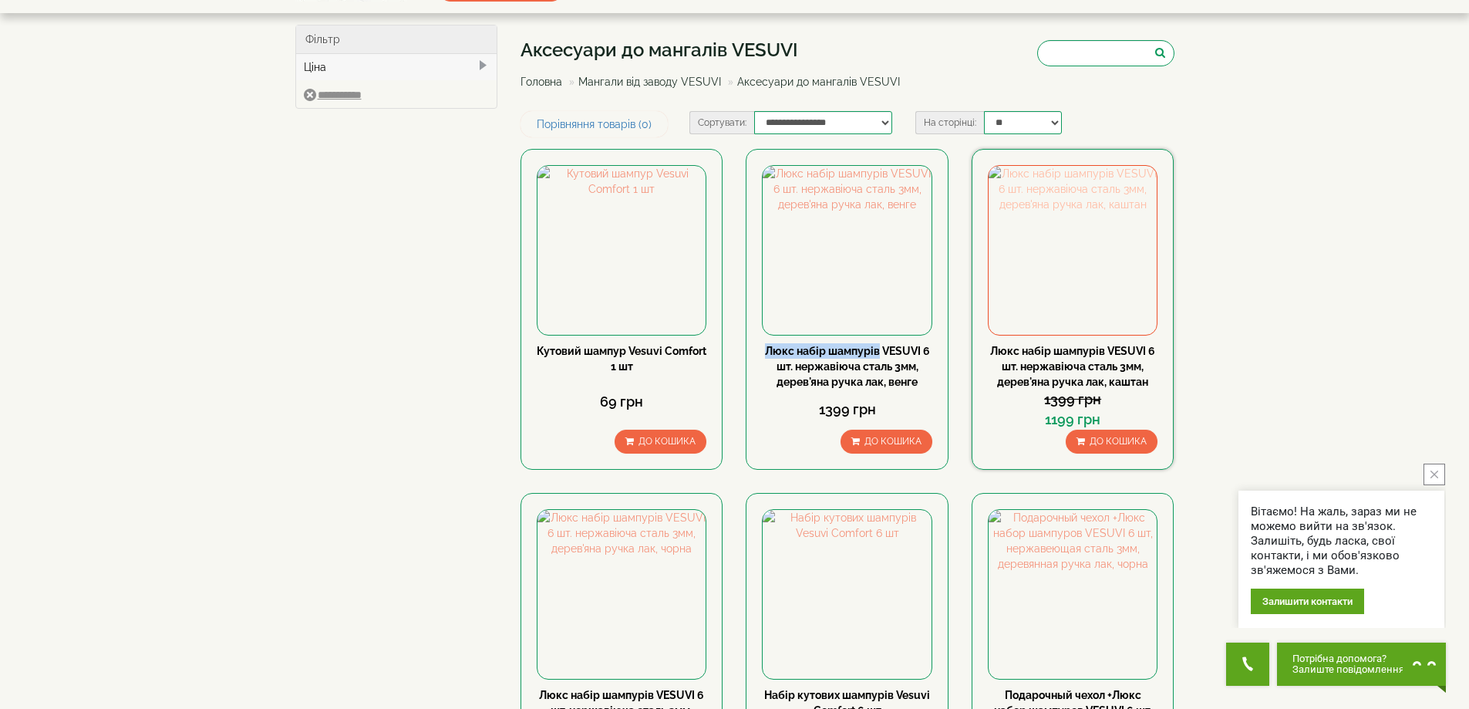
scroll to position [0, 0]
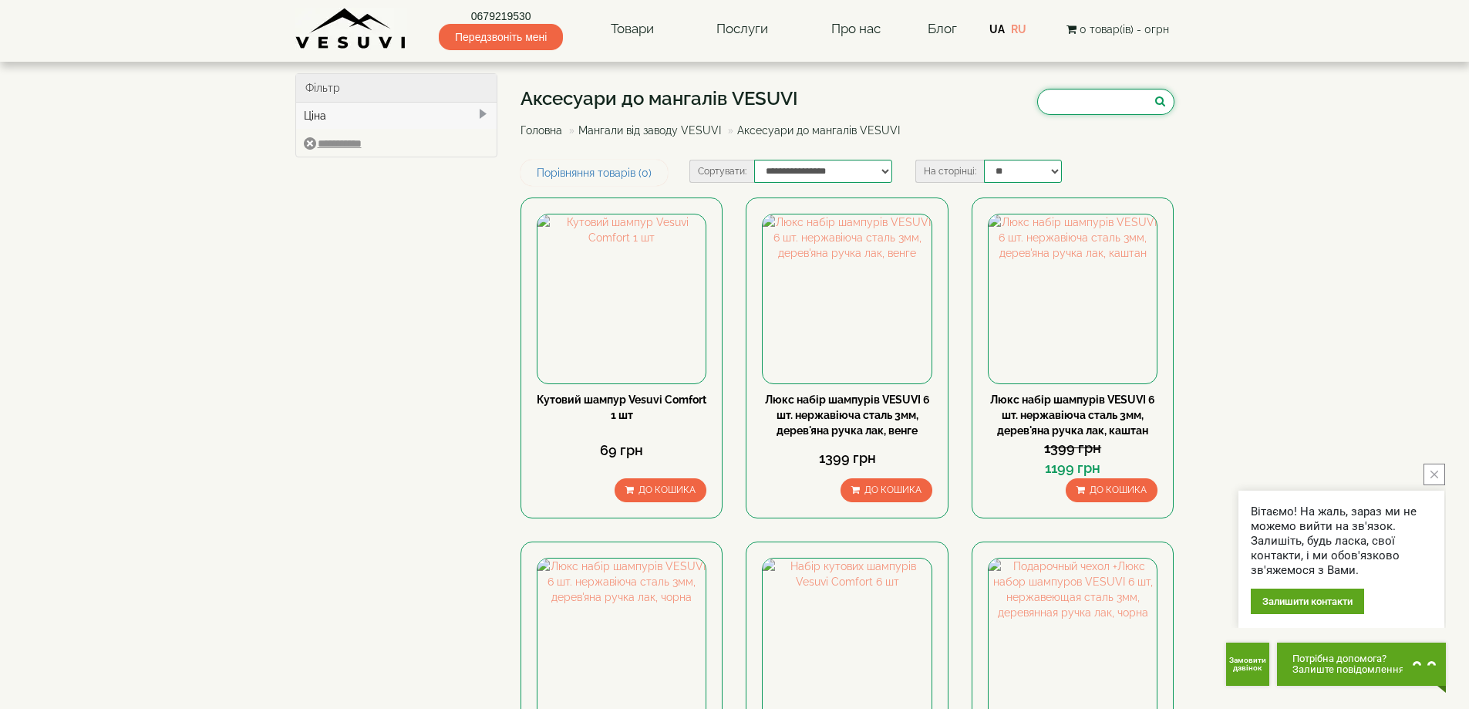
click at [1066, 111] on input "search" at bounding box center [1105, 102] width 137 height 26
paste input "**********"
type input "**********"
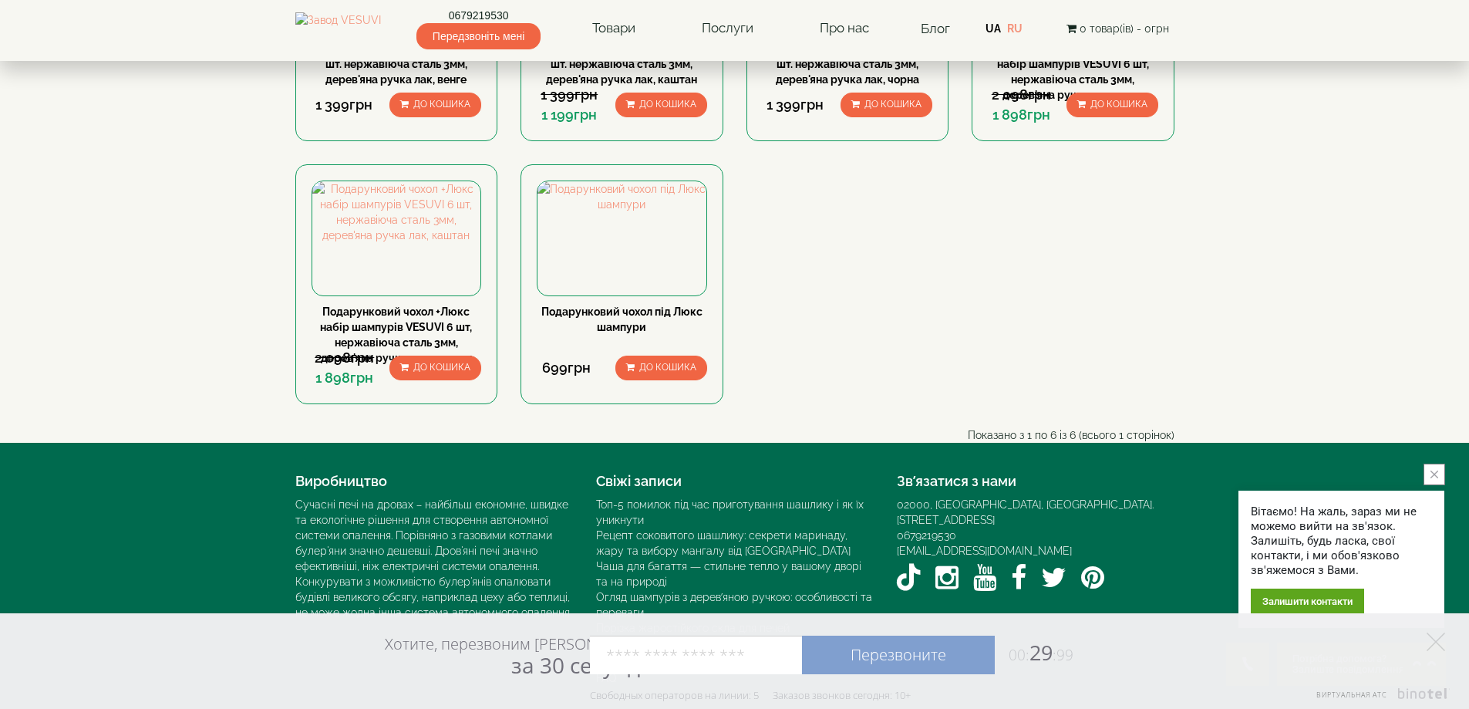
scroll to position [409, 0]
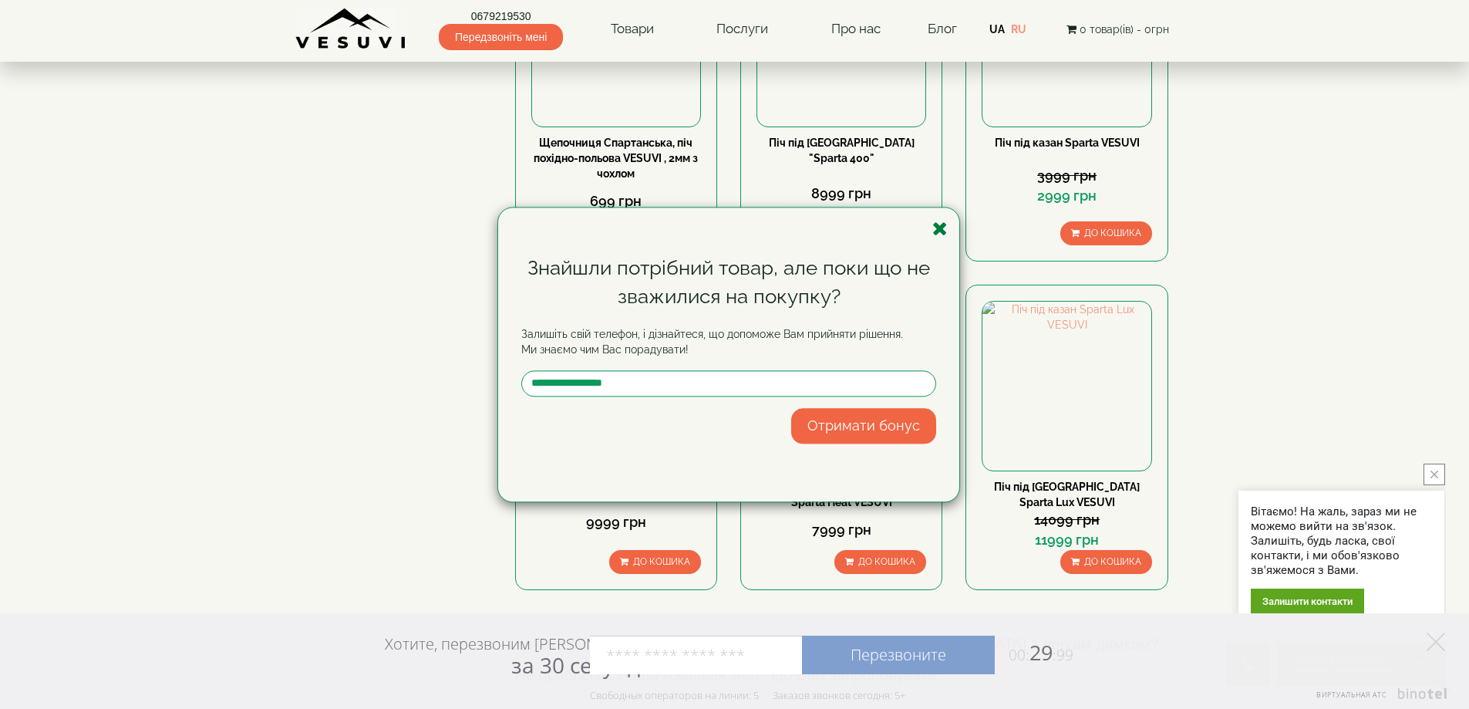
click at [934, 228] on icon "button" at bounding box center [940, 228] width 15 height 19
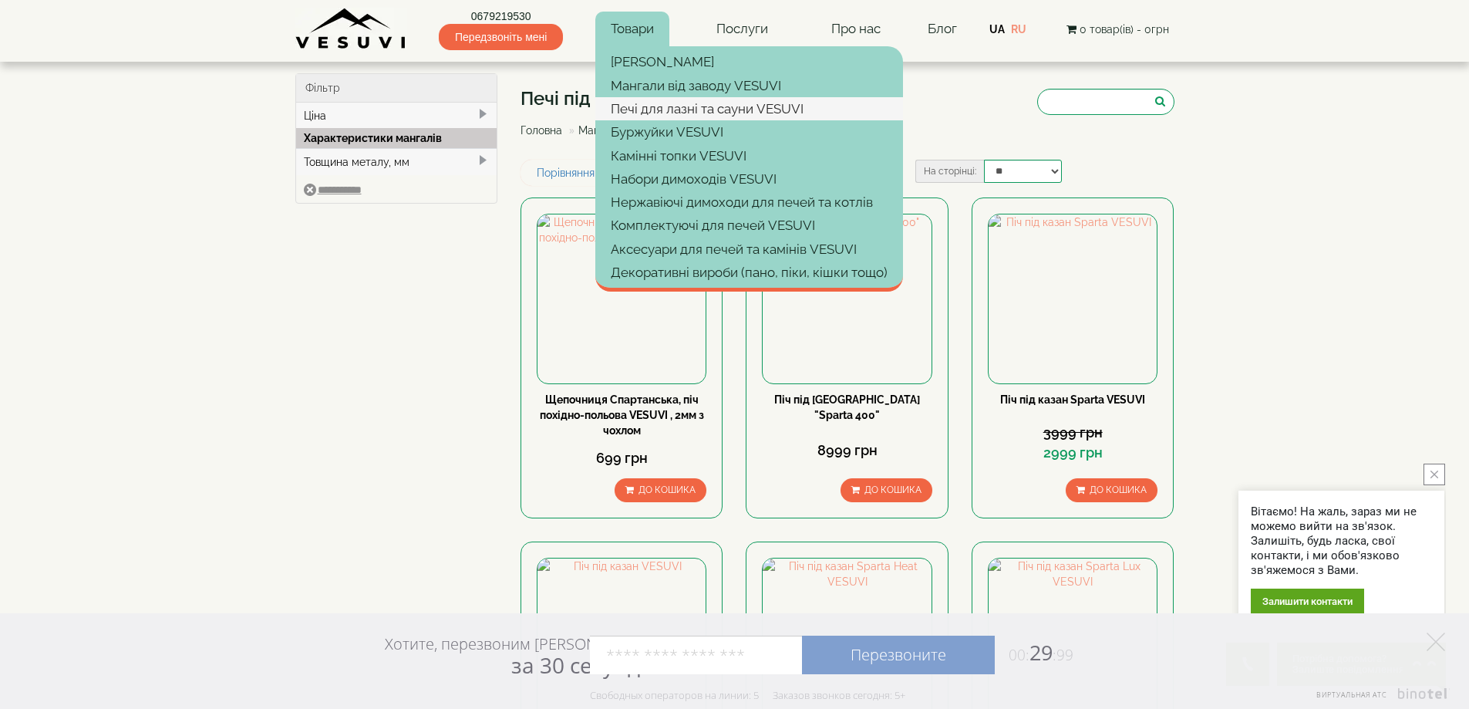
click at [658, 105] on link "Печі для лазні та сауни VESUVI" at bounding box center [749, 108] width 308 height 23
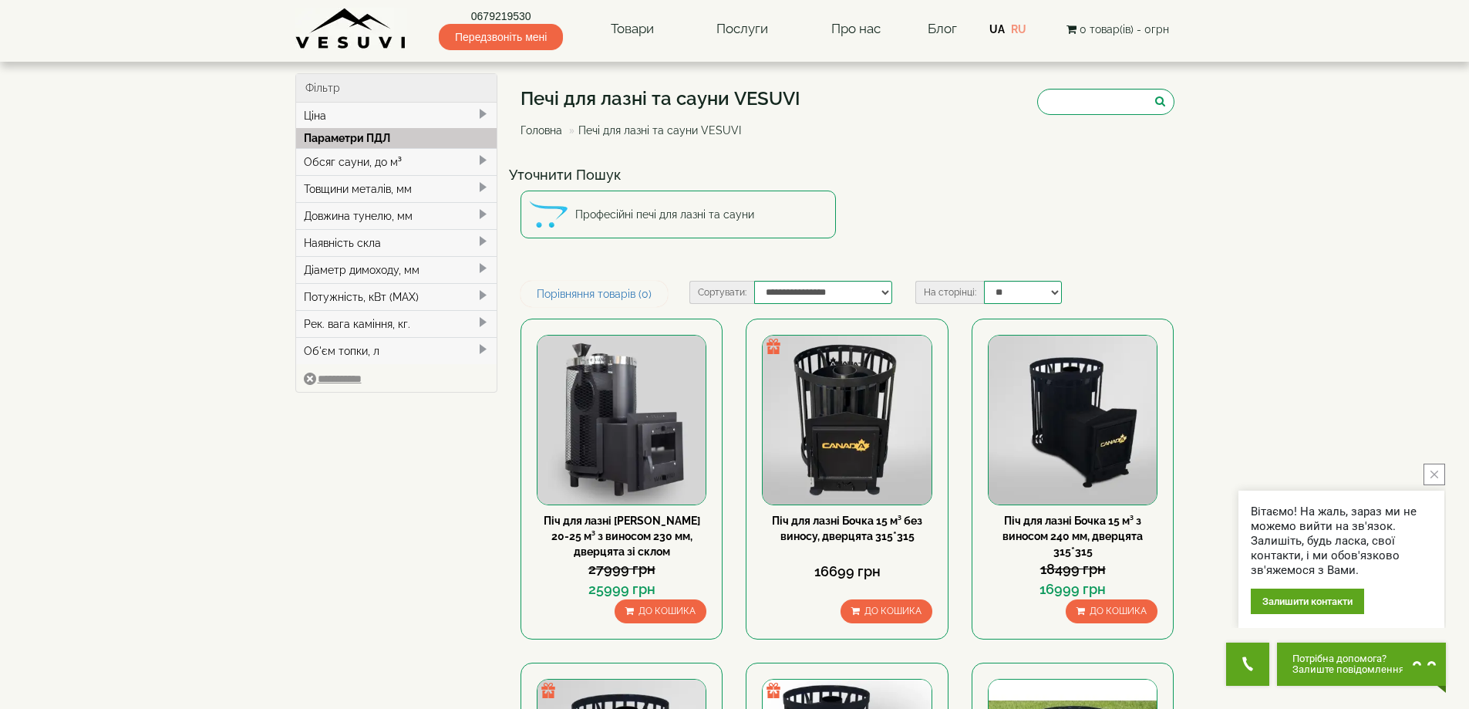
click at [349, 166] on div "Обсяг сауни, до м³" at bounding box center [396, 161] width 201 height 27
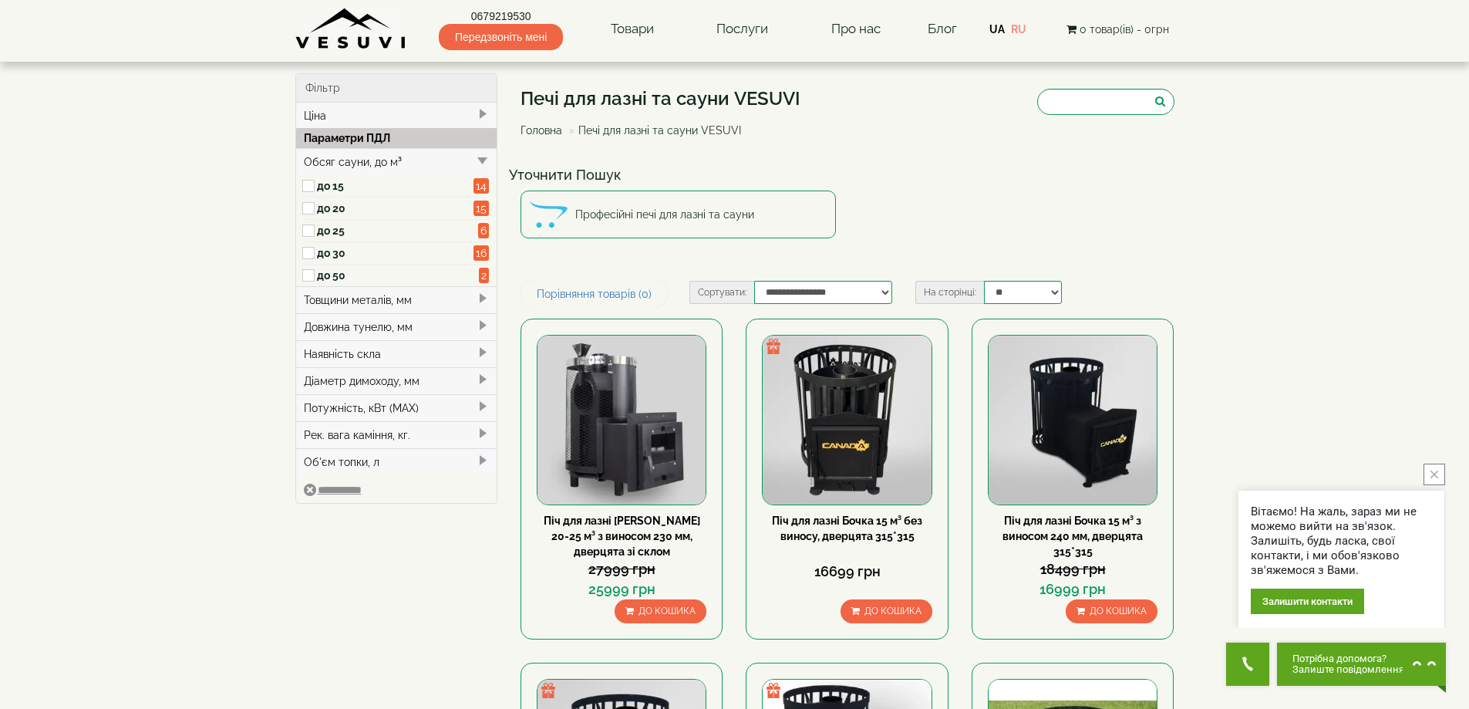
click at [327, 188] on label "до 15" at bounding box center [395, 185] width 157 height 15
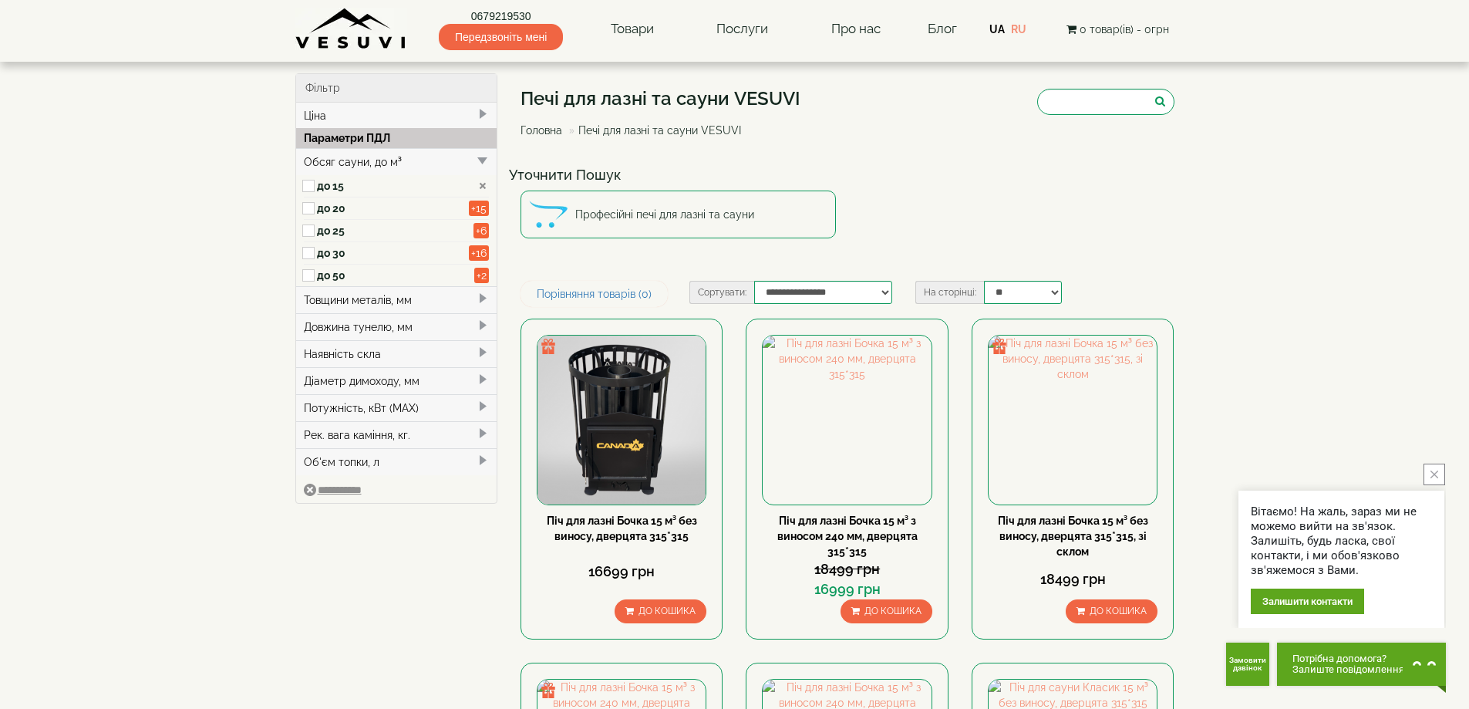
click at [348, 324] on div "Довжина тунелю, мм" at bounding box center [396, 326] width 201 height 27
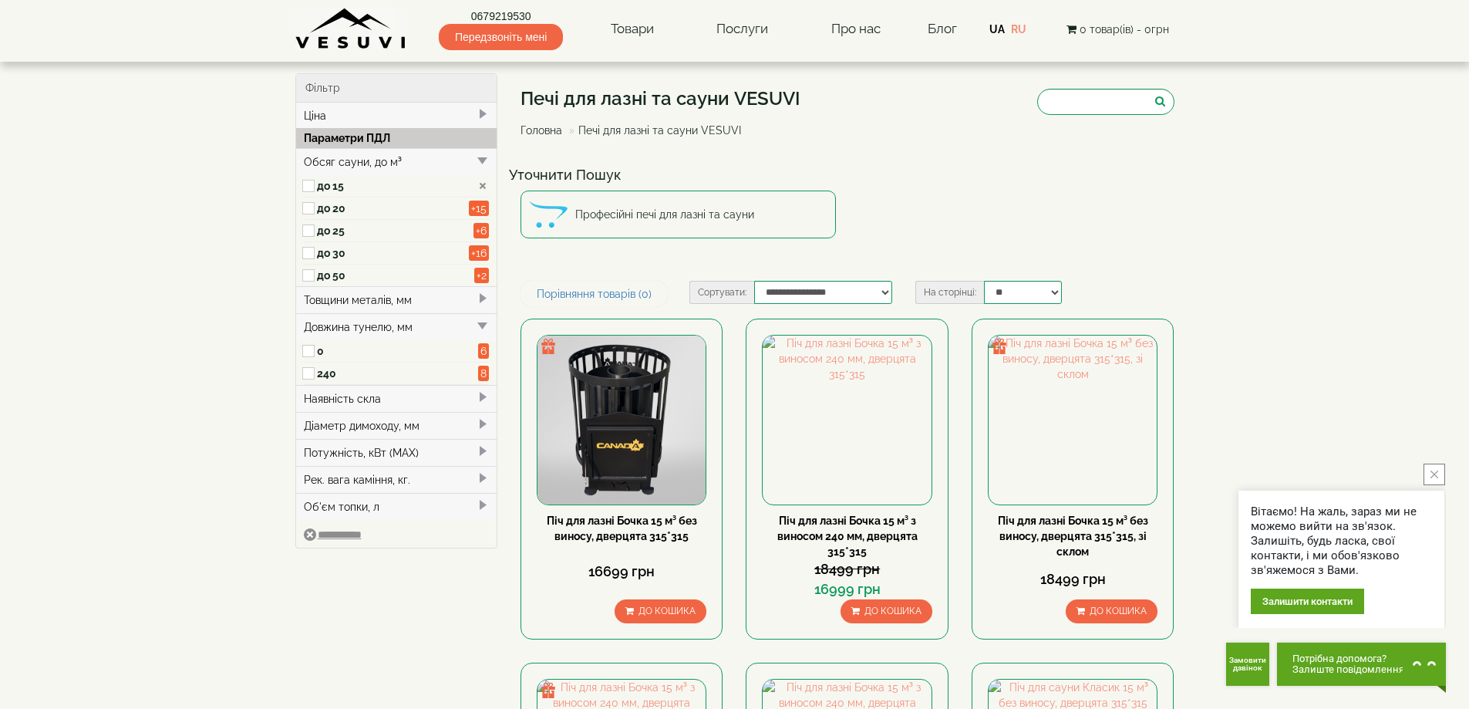
click at [318, 372] on label "240" at bounding box center [398, 373] width 162 height 15
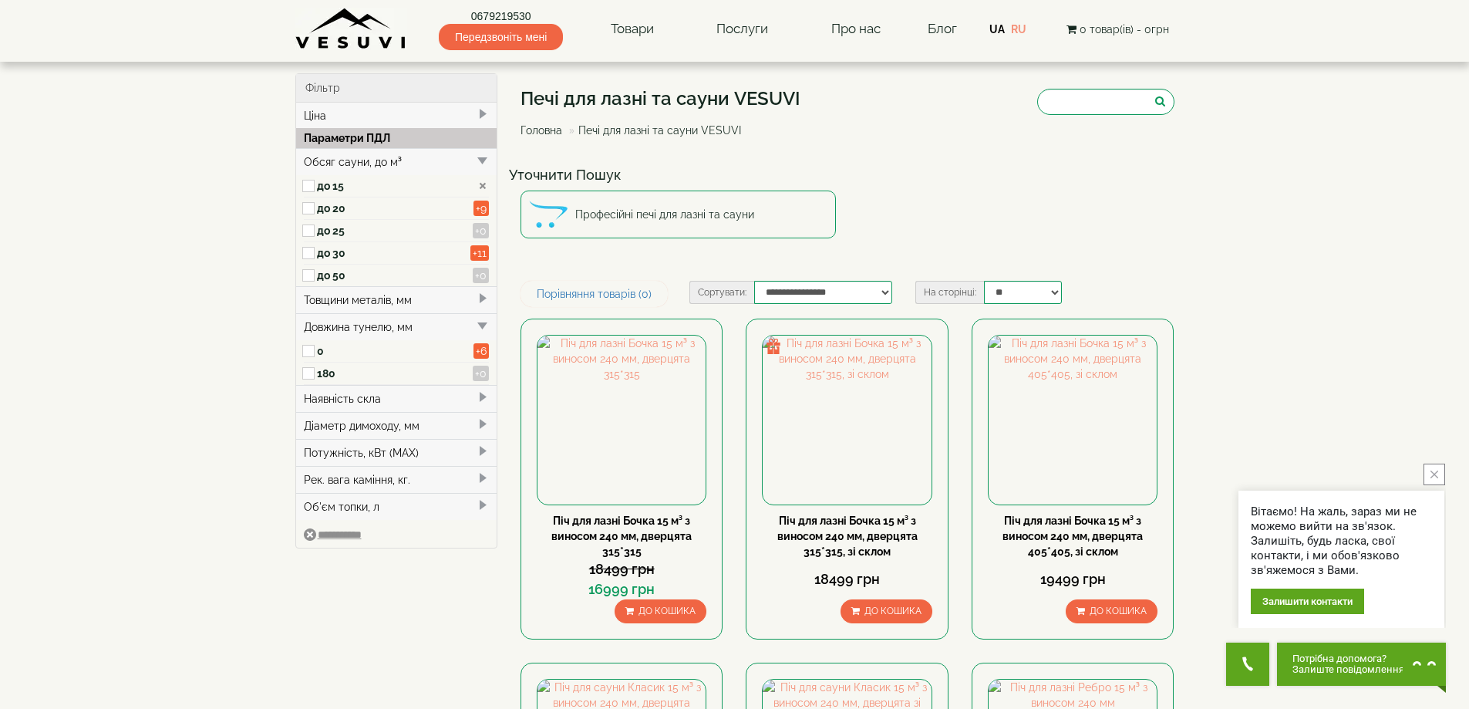
click at [345, 396] on div "Наявність скла" at bounding box center [396, 398] width 201 height 27
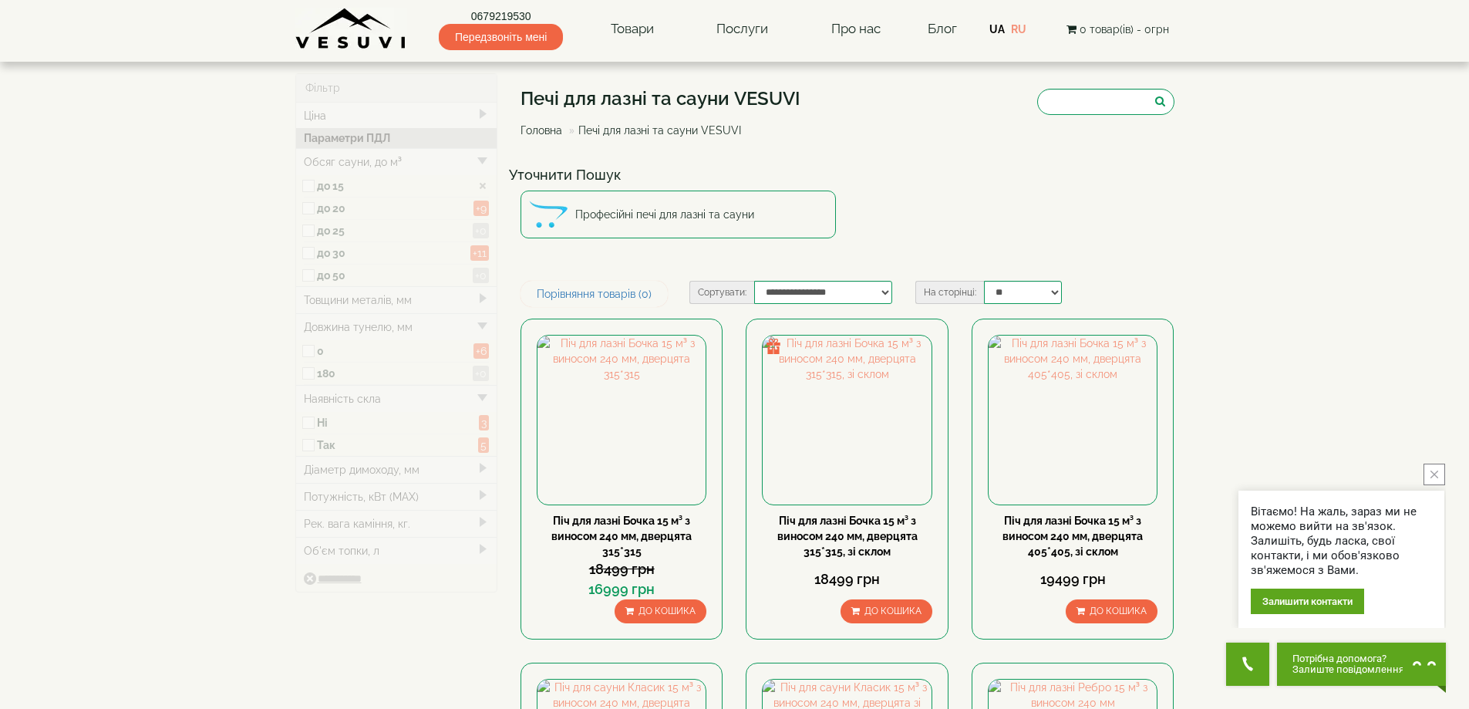
type input "*****"
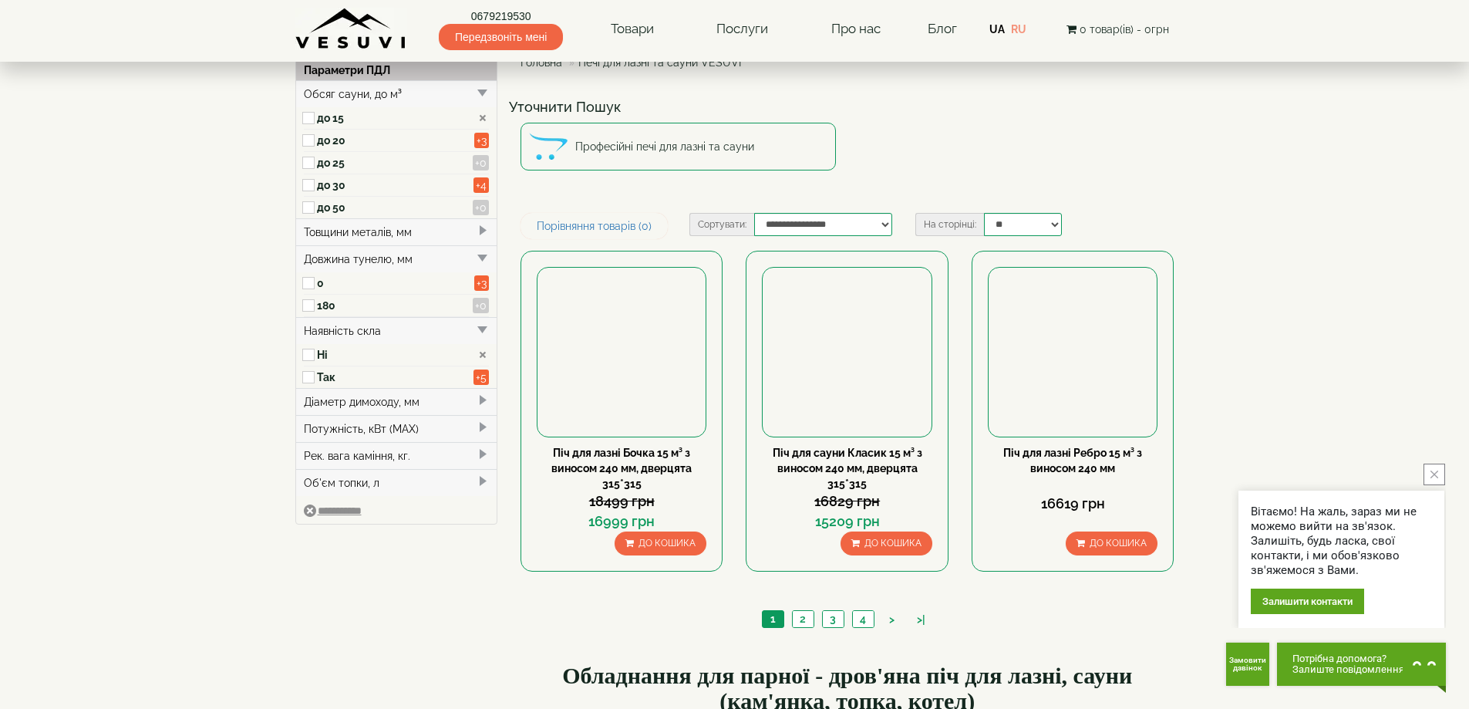
scroll to position [129, 0]
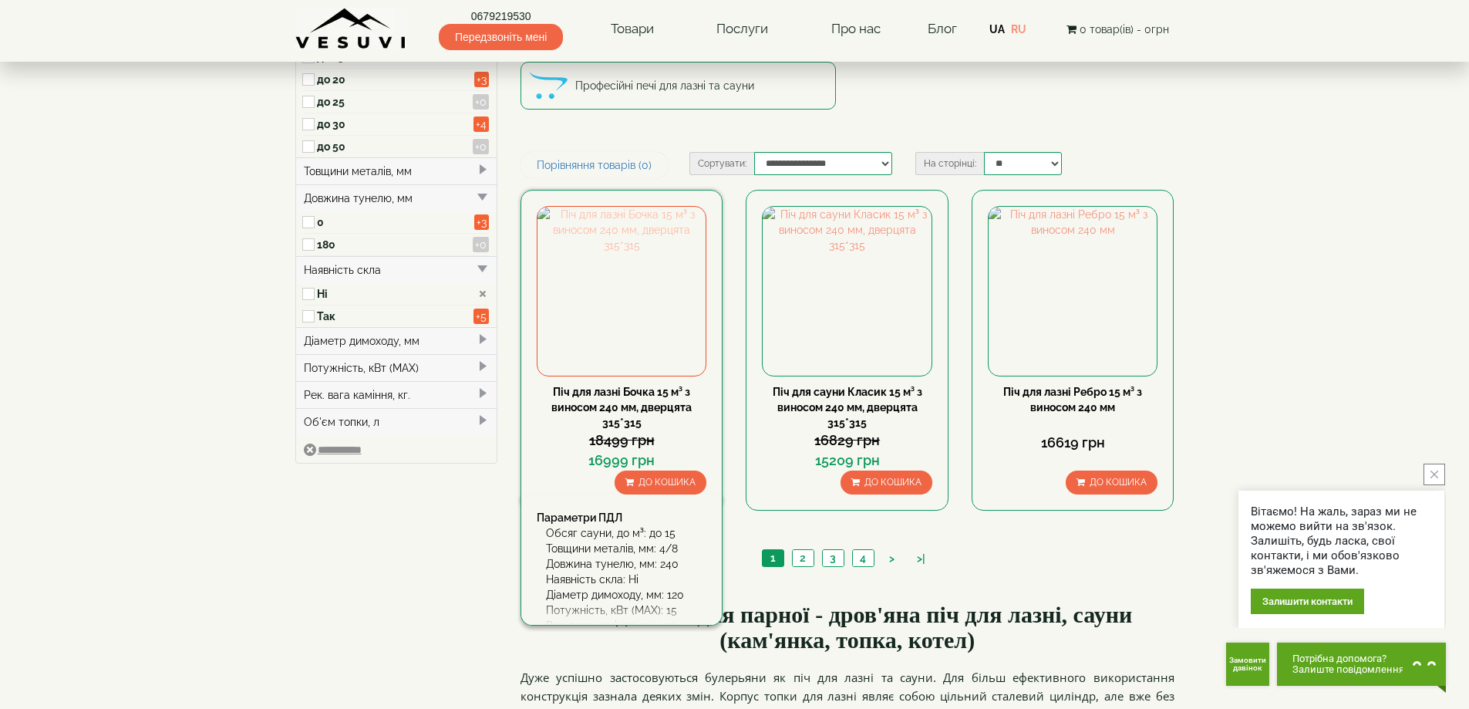
click at [612, 309] on img at bounding box center [622, 291] width 168 height 168
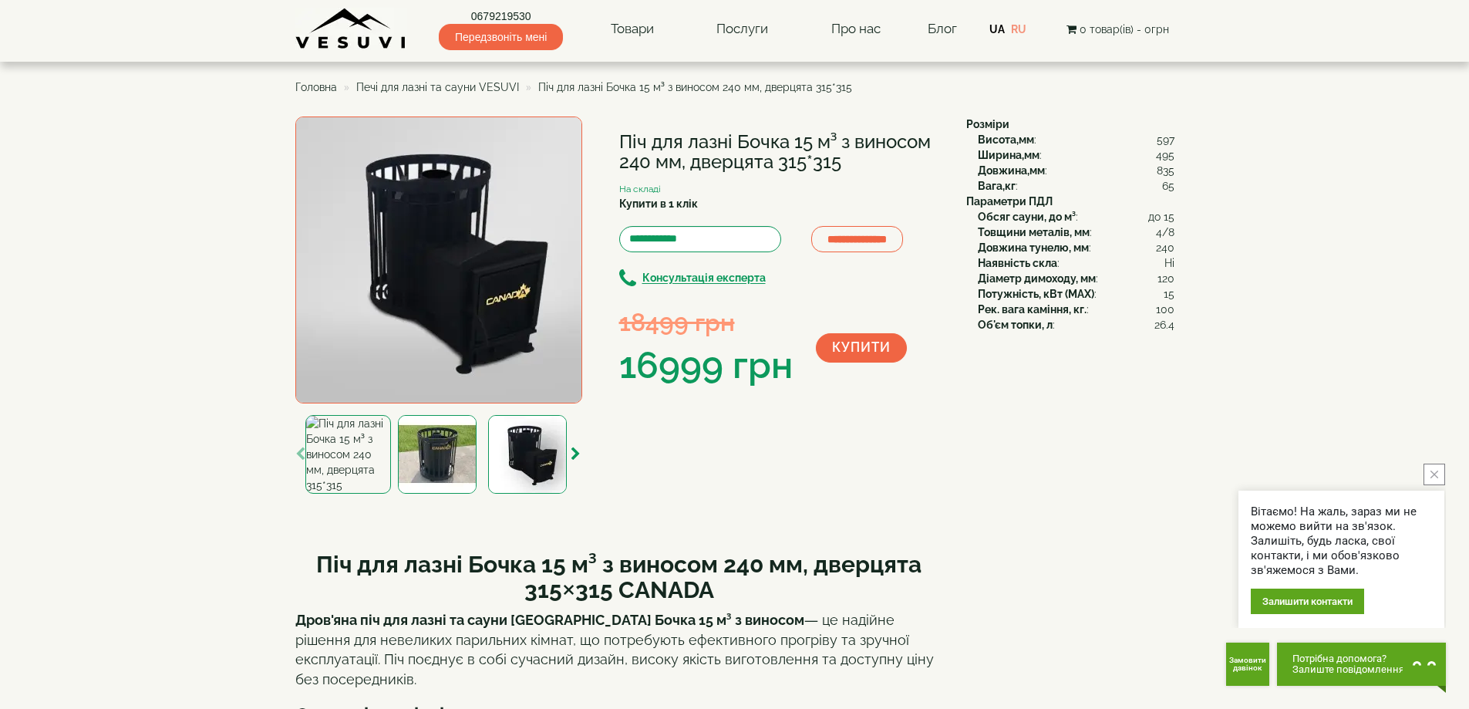
click at [487, 81] on span "Печі для лазні та сауни VESUVI" at bounding box center [437, 87] width 163 height 12
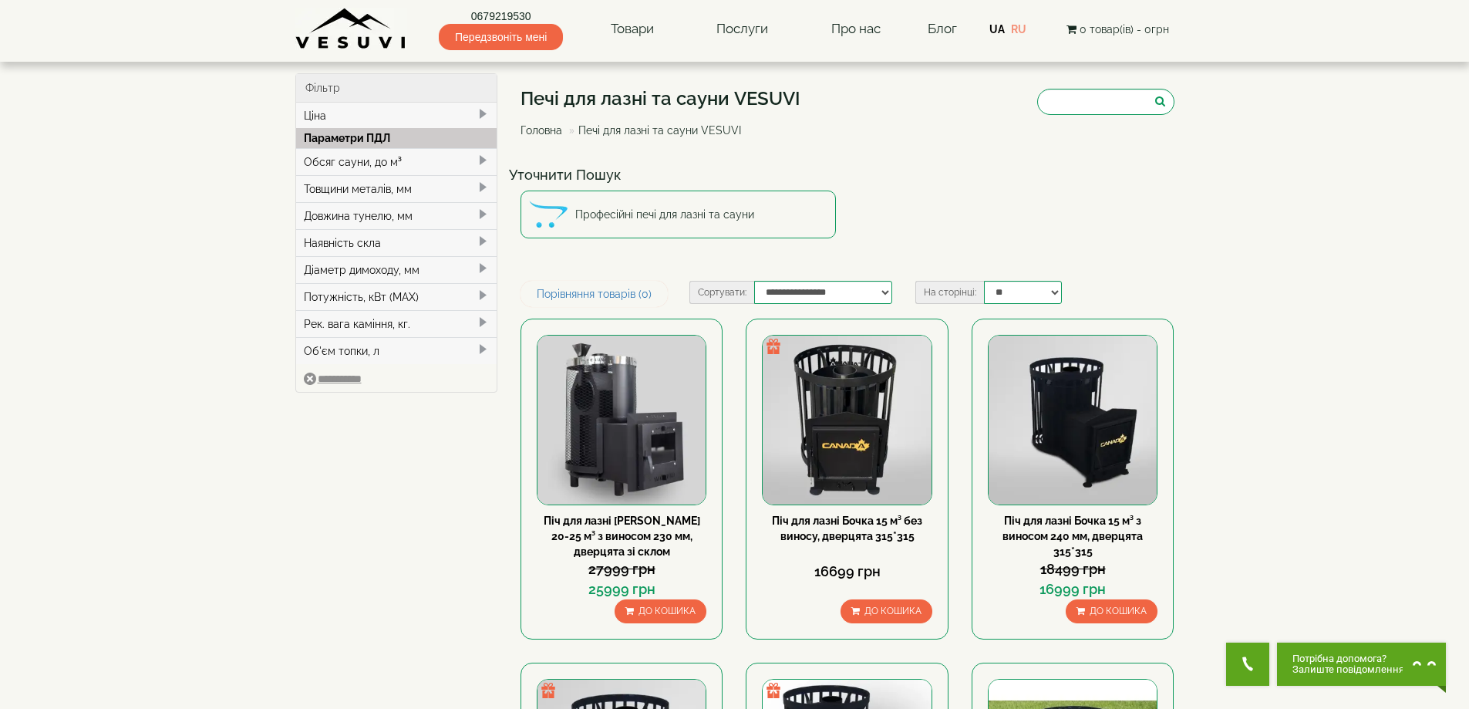
click at [322, 158] on div "Обсяг сауни, до м³" at bounding box center [396, 161] width 201 height 27
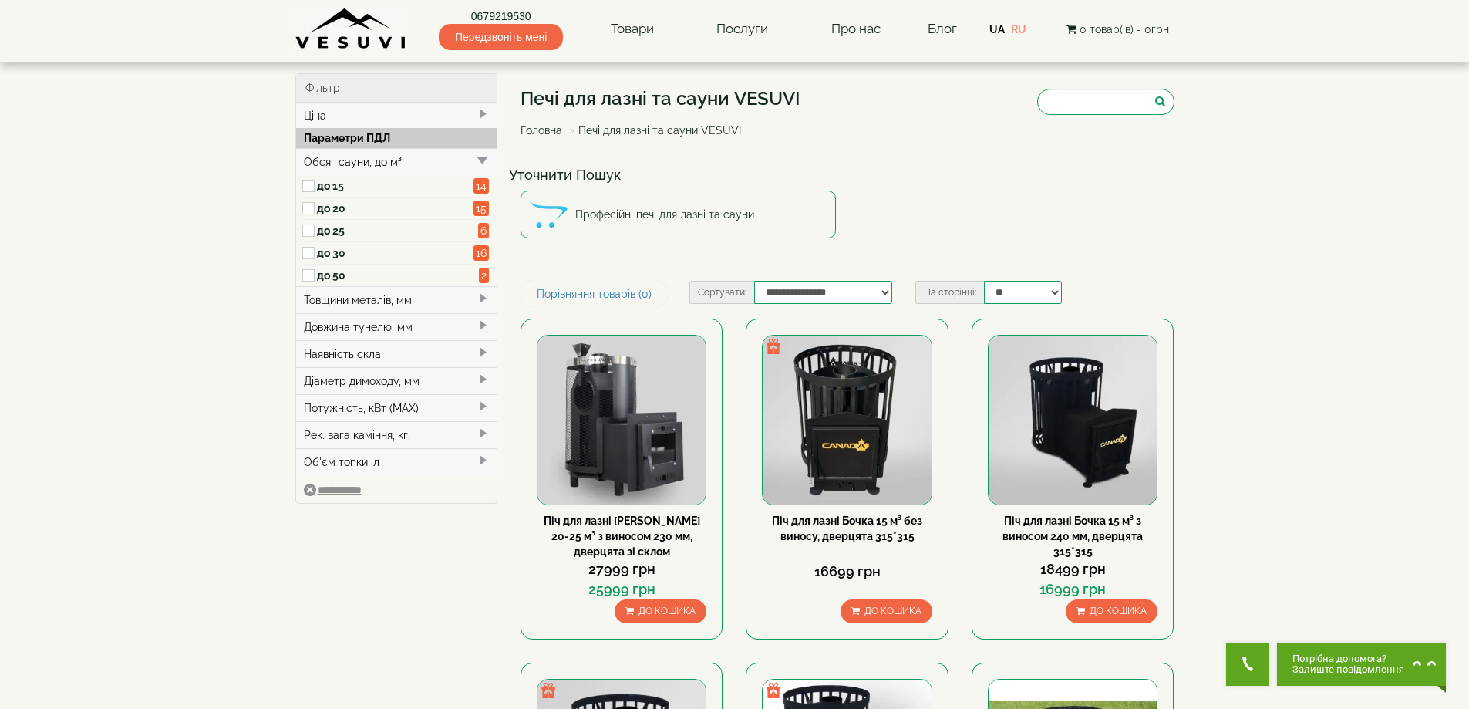
click at [322, 185] on label "до 15" at bounding box center [395, 185] width 157 height 15
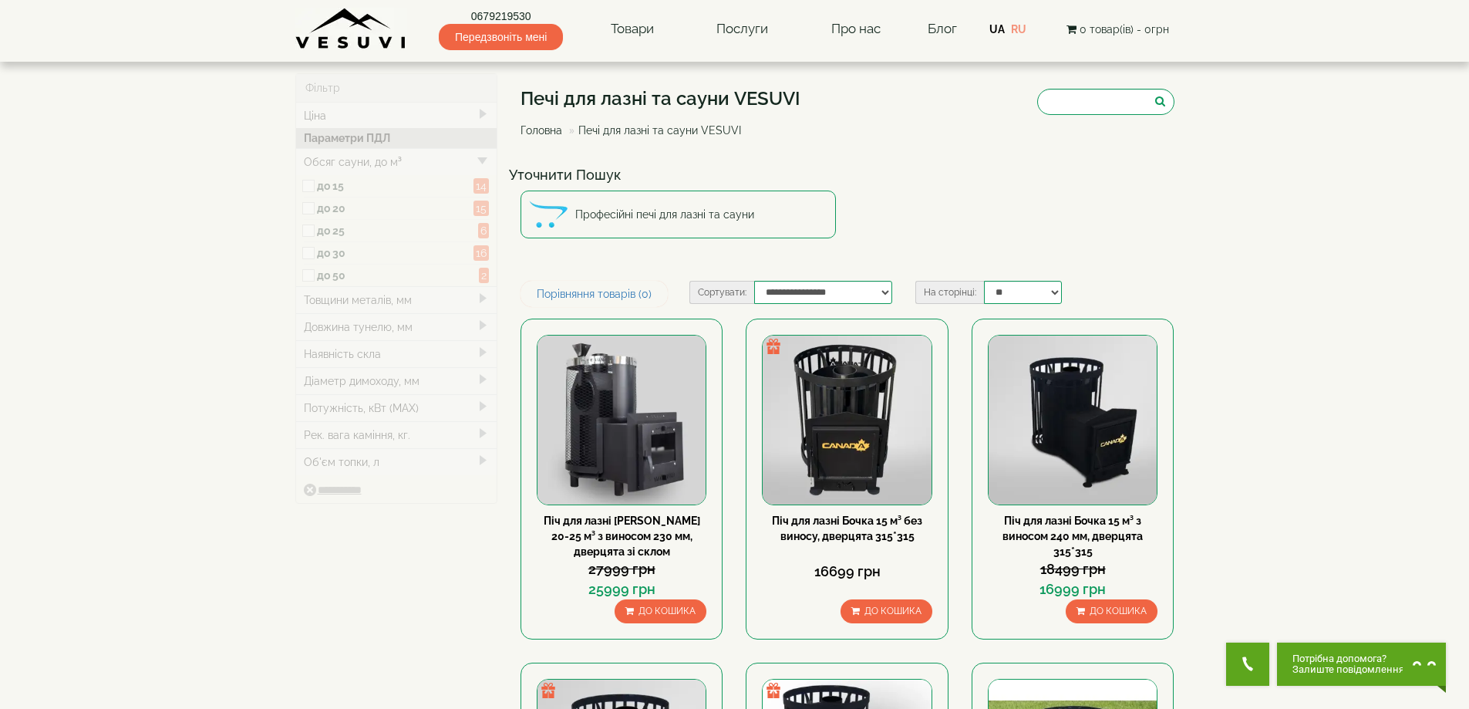
type input "*****"
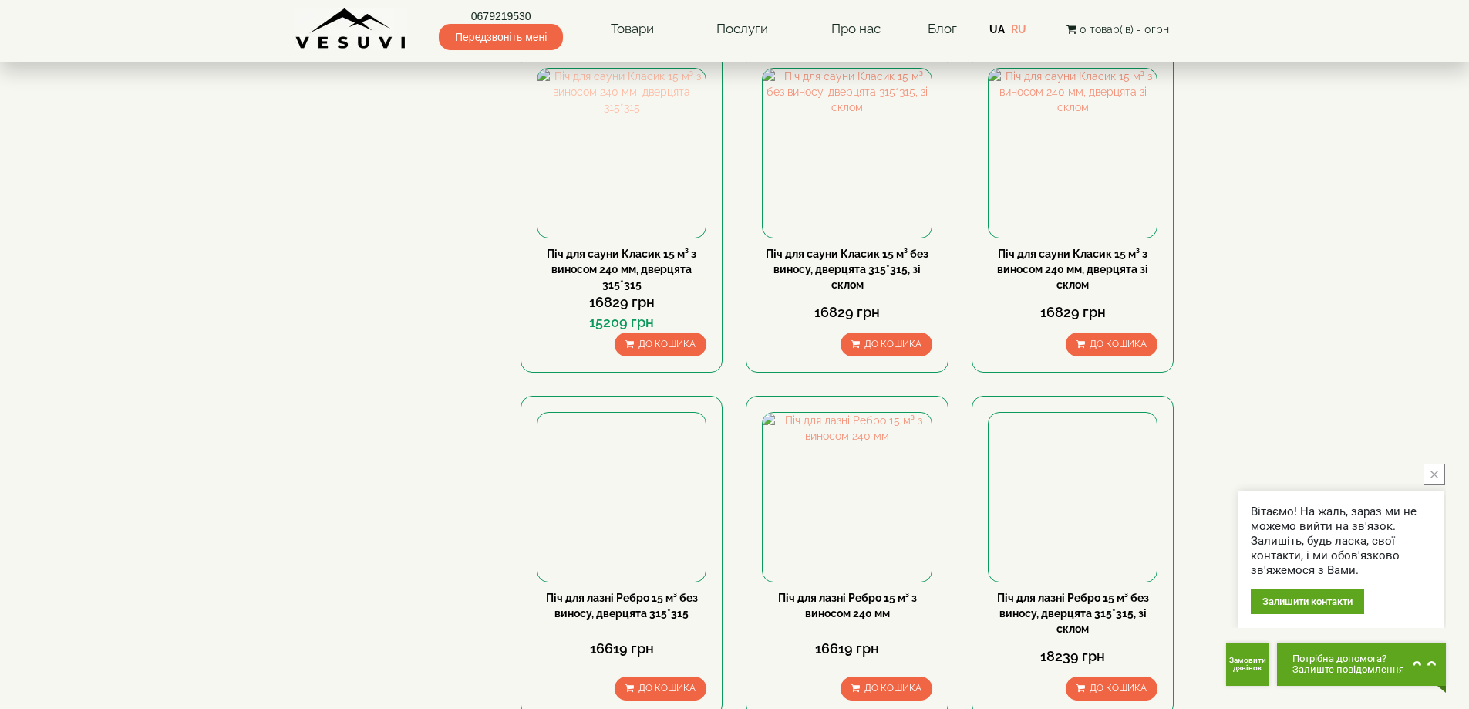
scroll to position [1157, 0]
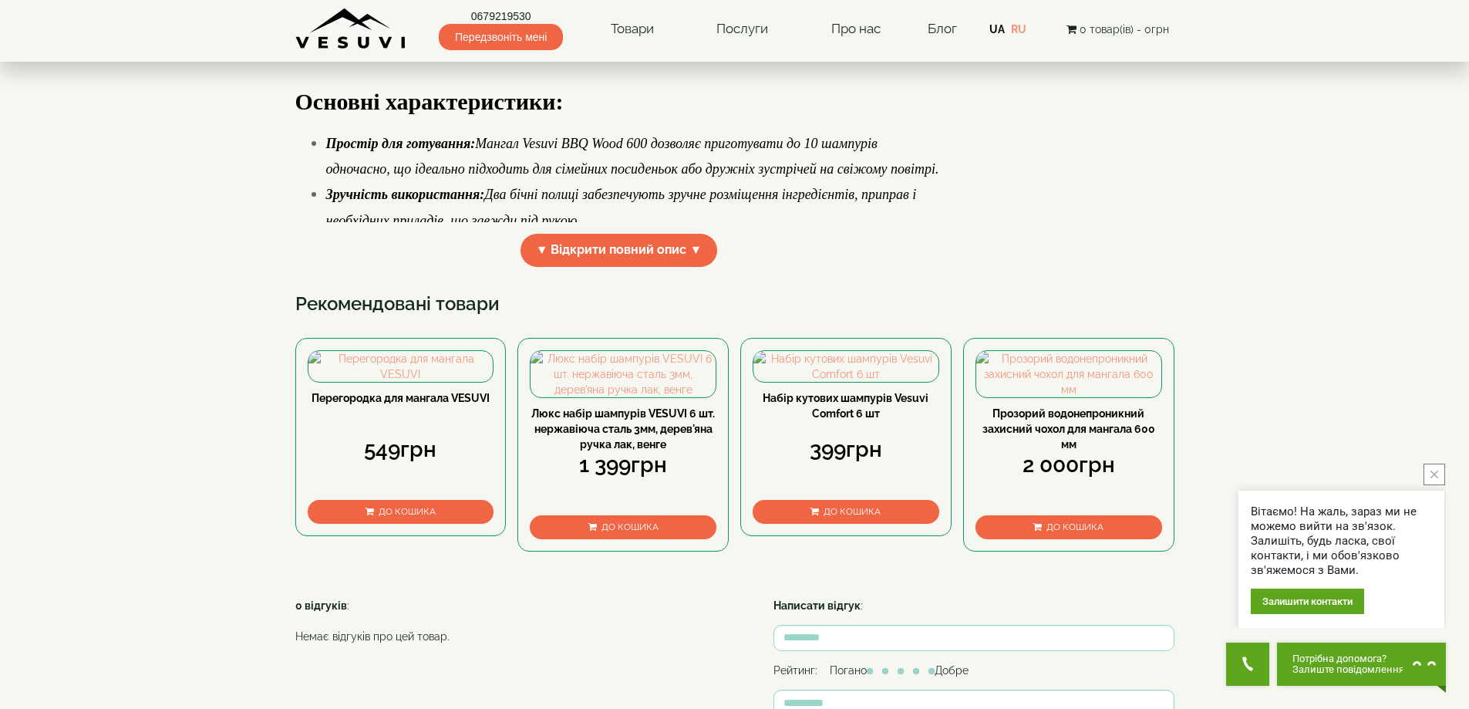
scroll to position [771, 0]
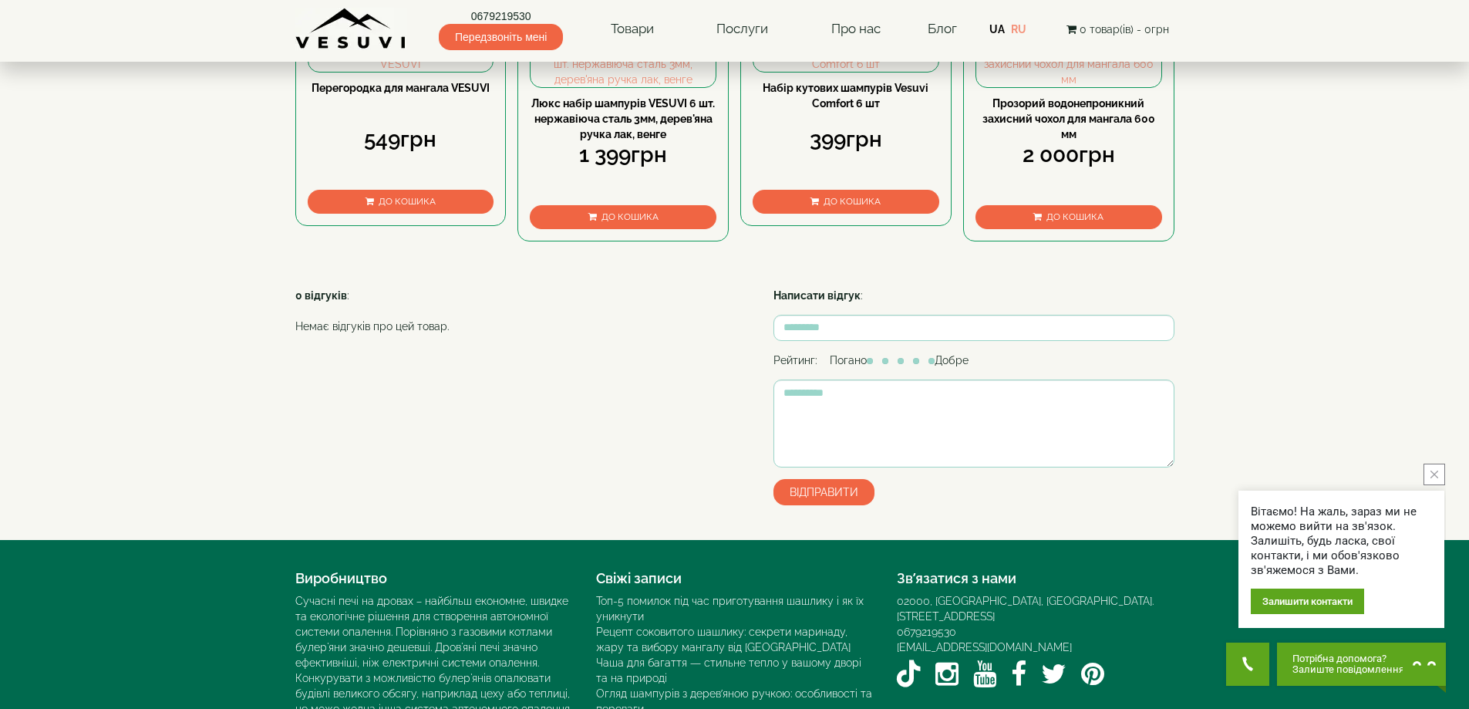
click at [1128, 140] on link "Прозорий водонепроникний захисний чохол для мангала 600 мм" at bounding box center [1069, 118] width 173 height 43
